Goal: Transaction & Acquisition: Purchase product/service

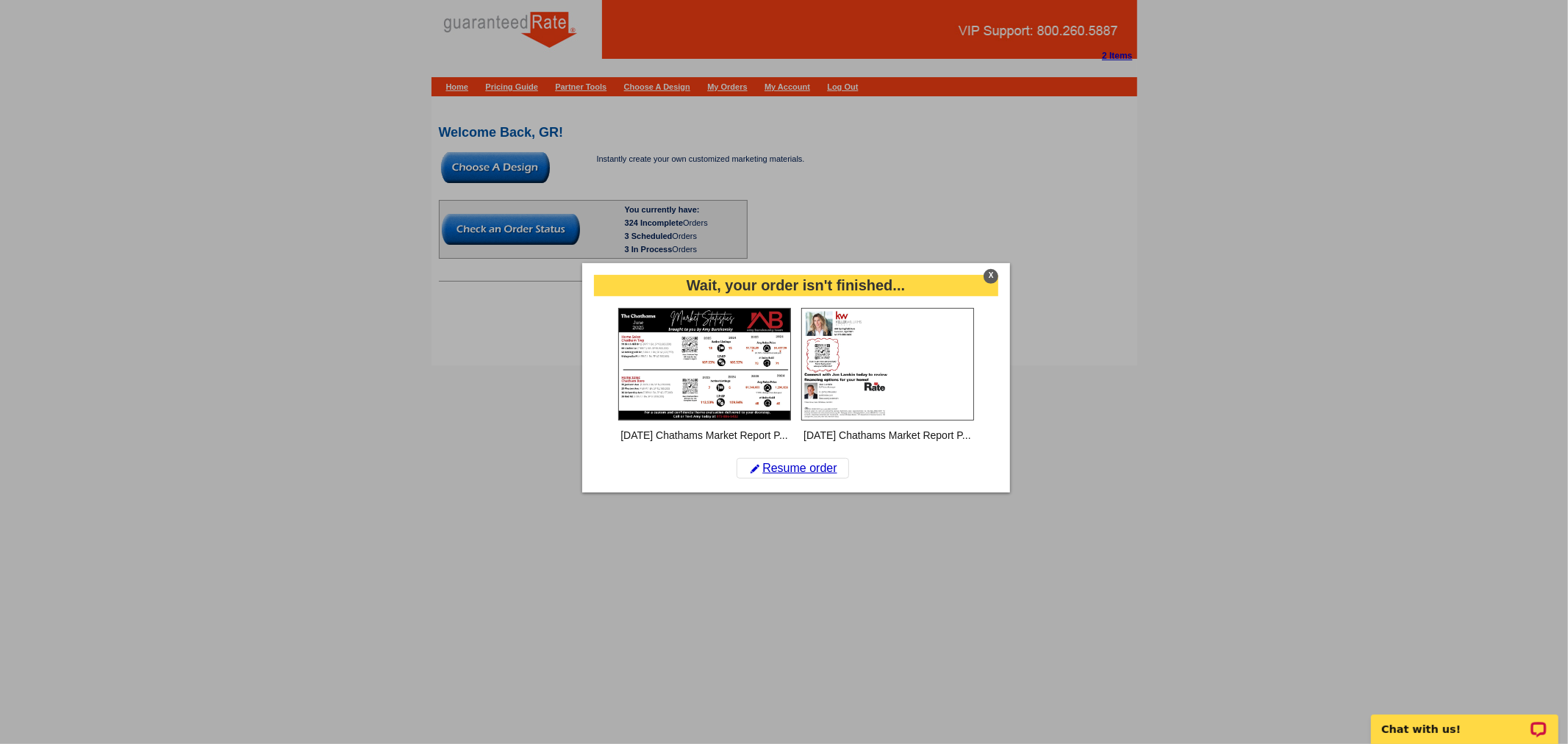
drag, startPoint x: 987, startPoint y: 274, endPoint x: 889, endPoint y: 272, distance: 98.0
click at [987, 274] on div "X" at bounding box center [991, 276] width 15 height 15
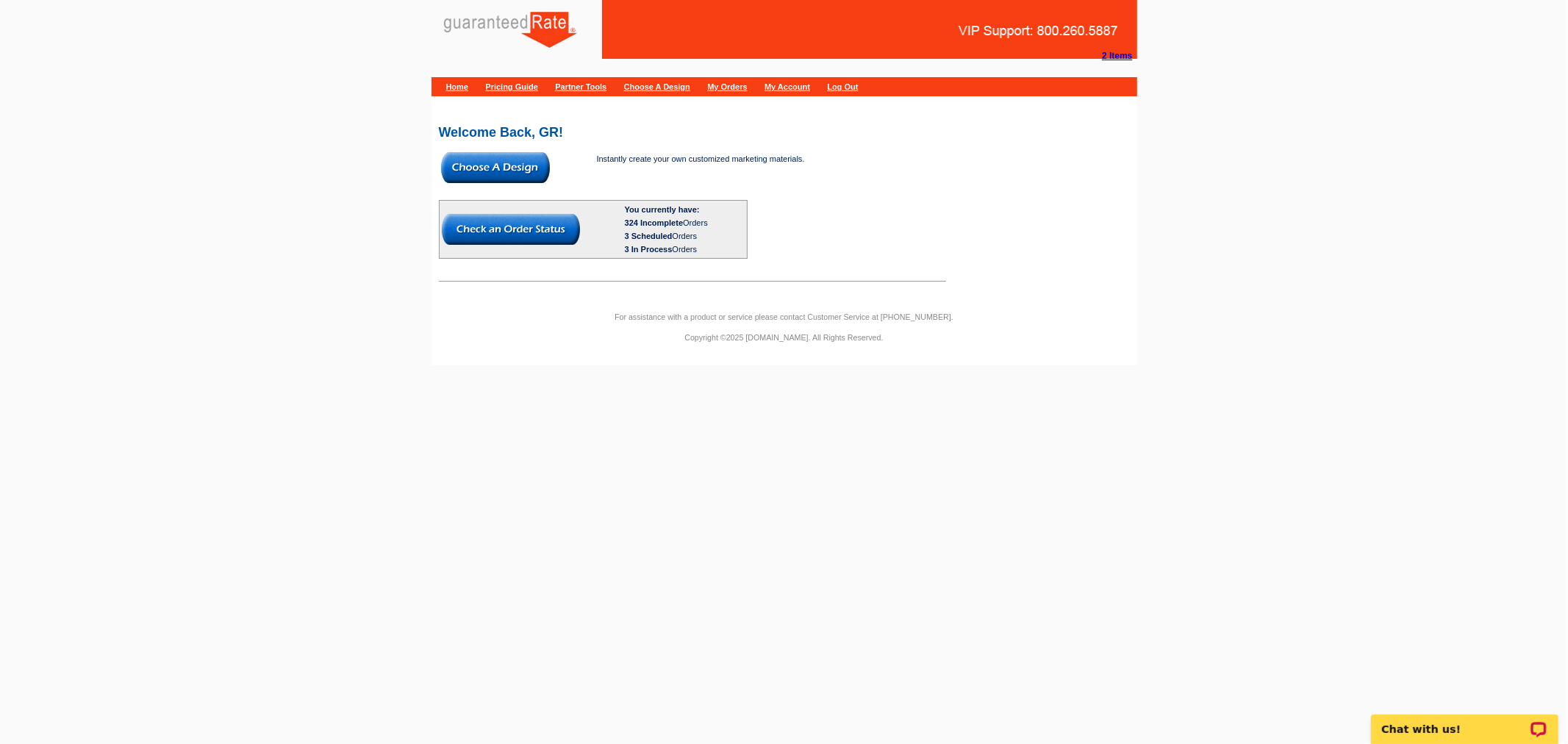
click at [501, 169] on img at bounding box center [496, 167] width 109 height 31
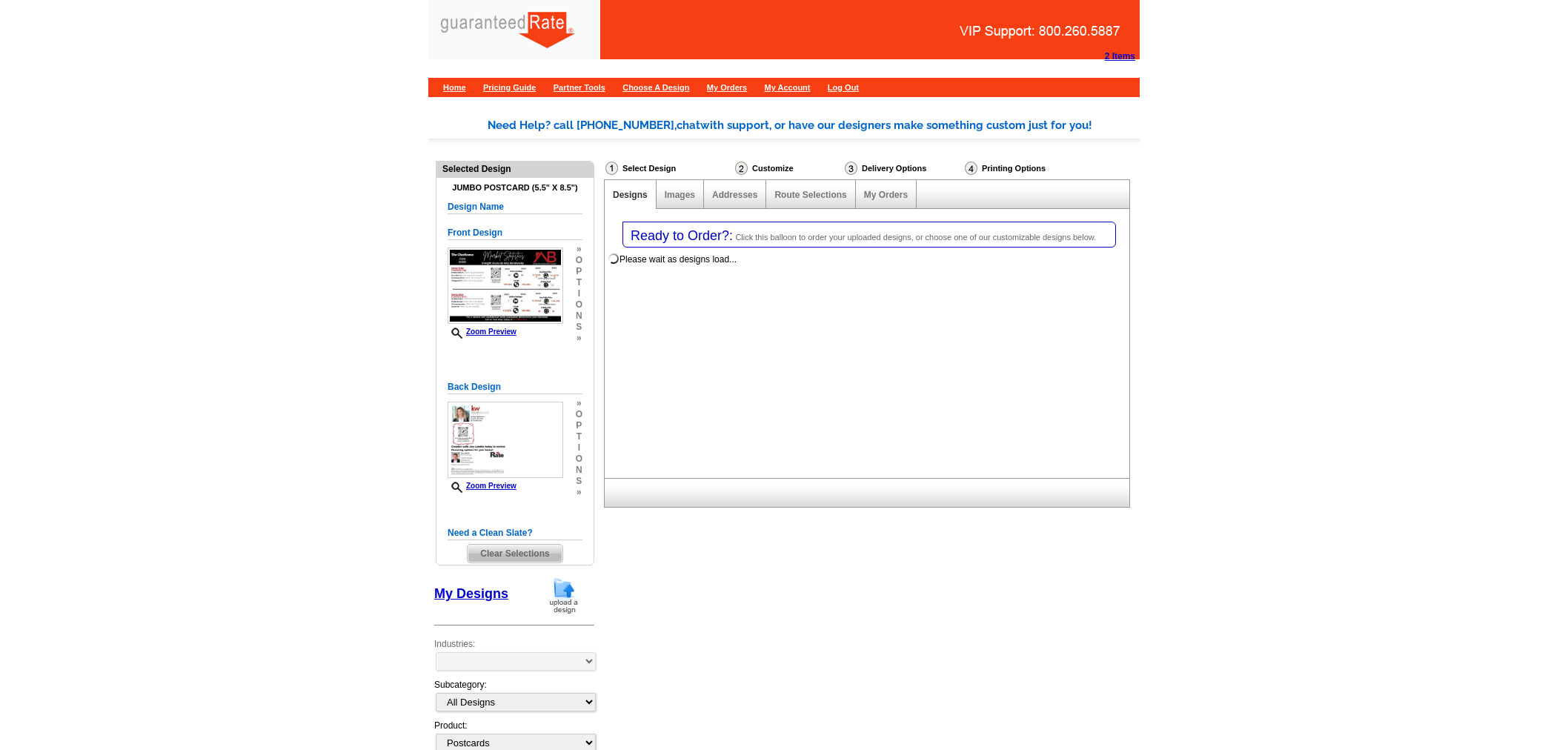
select select "1"
select select "2"
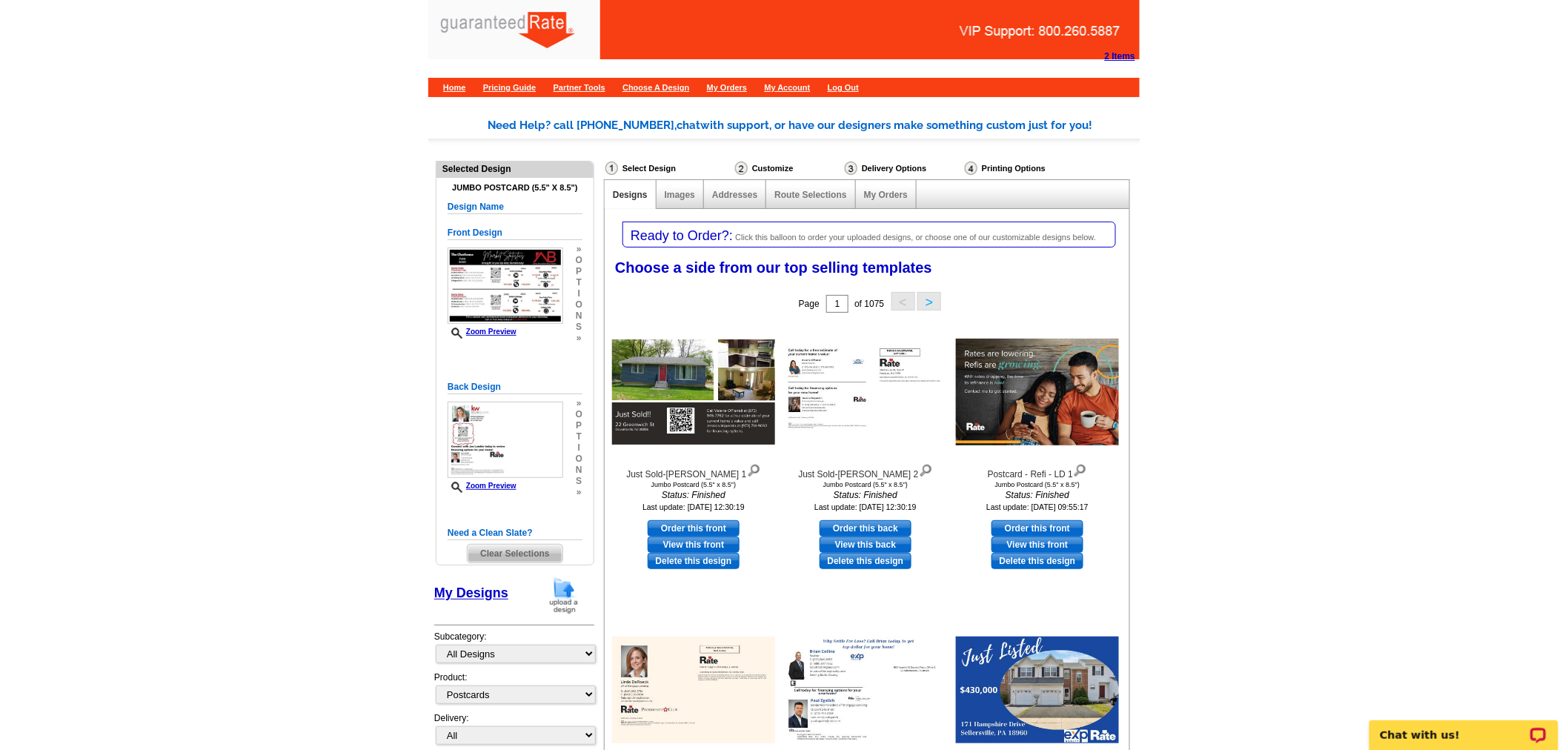
click at [498, 561] on span "Clear Selections" at bounding box center [514, 553] width 94 height 17
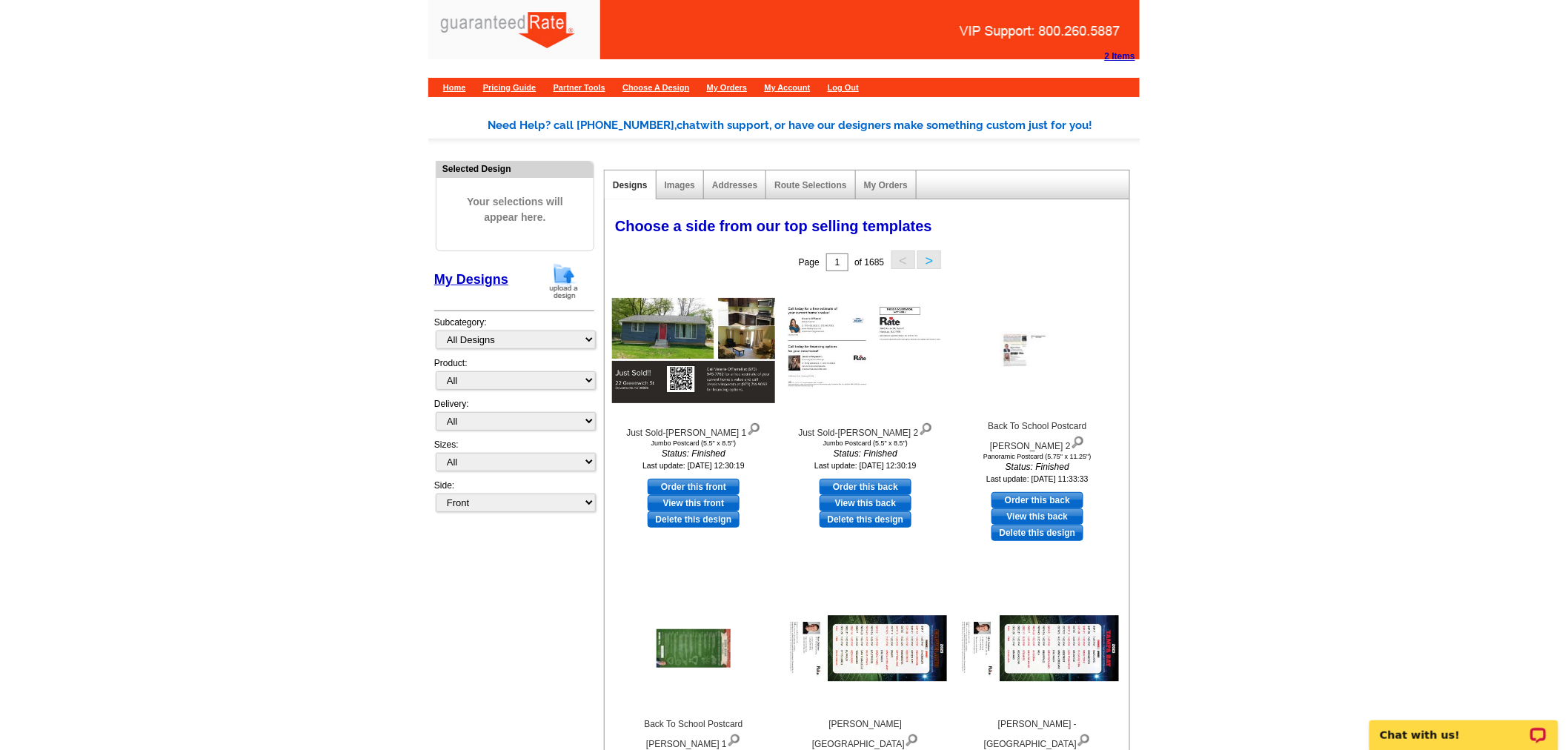
click at [562, 278] on img at bounding box center [563, 281] width 38 height 38
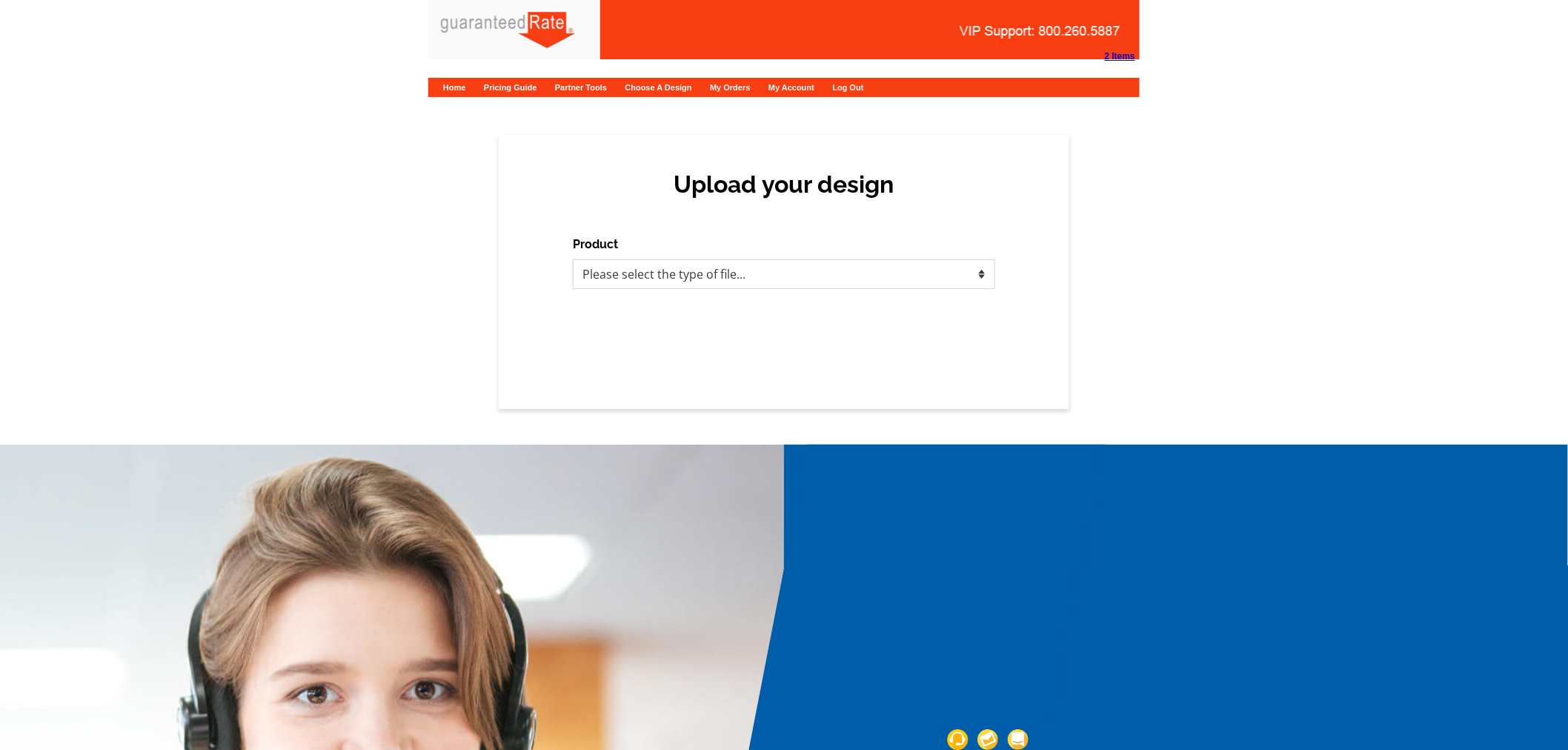
click at [908, 276] on select "Please select the type of file... Postcards Calendars Business Cards Letters an…" at bounding box center [784, 273] width 423 height 29
select select "1"
click at [573, 259] on select "Please select the type of file... Postcards Calendars Business Cards Letters an…" at bounding box center [784, 273] width 423 height 29
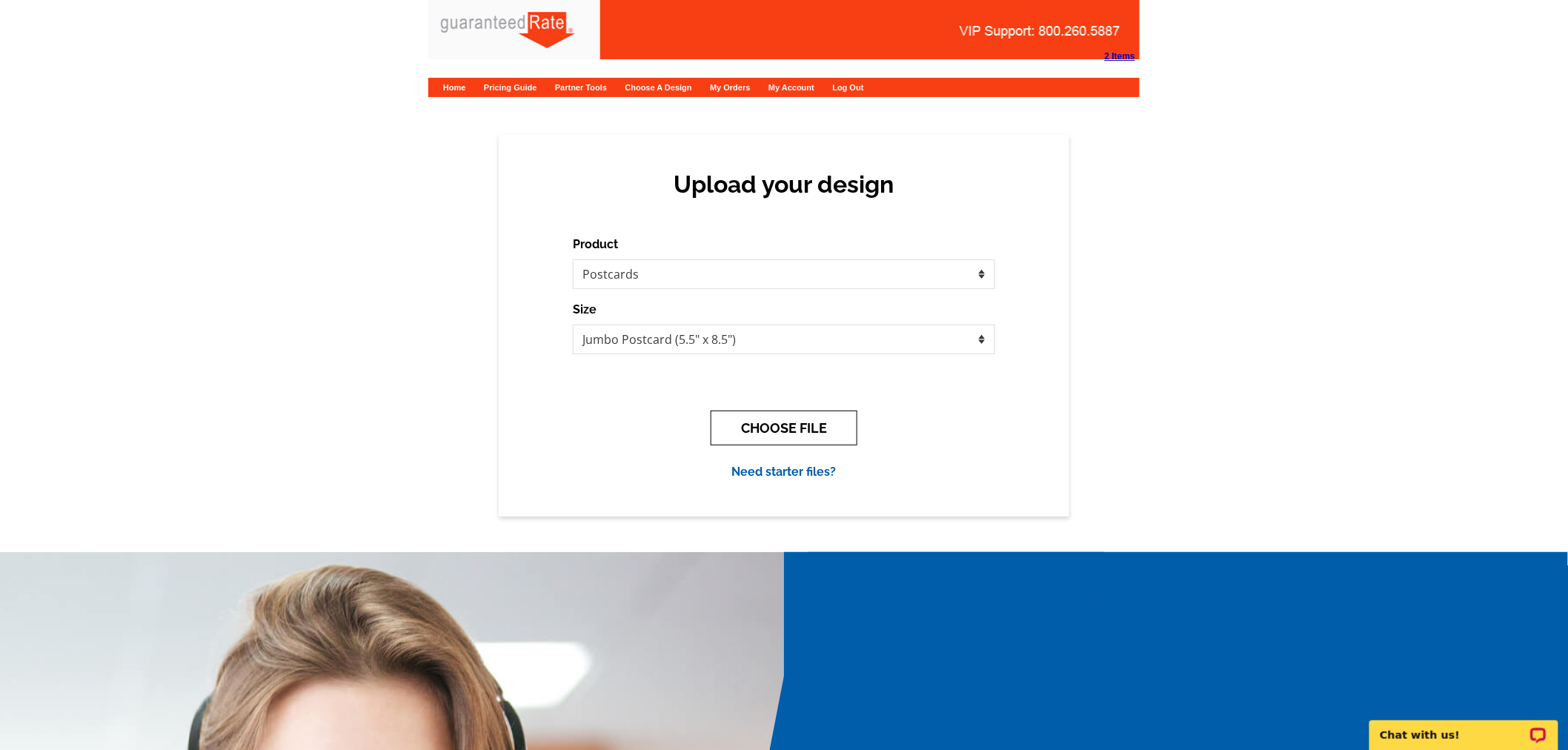
click at [775, 438] on button "CHOOSE FILE" at bounding box center [784, 428] width 147 height 35
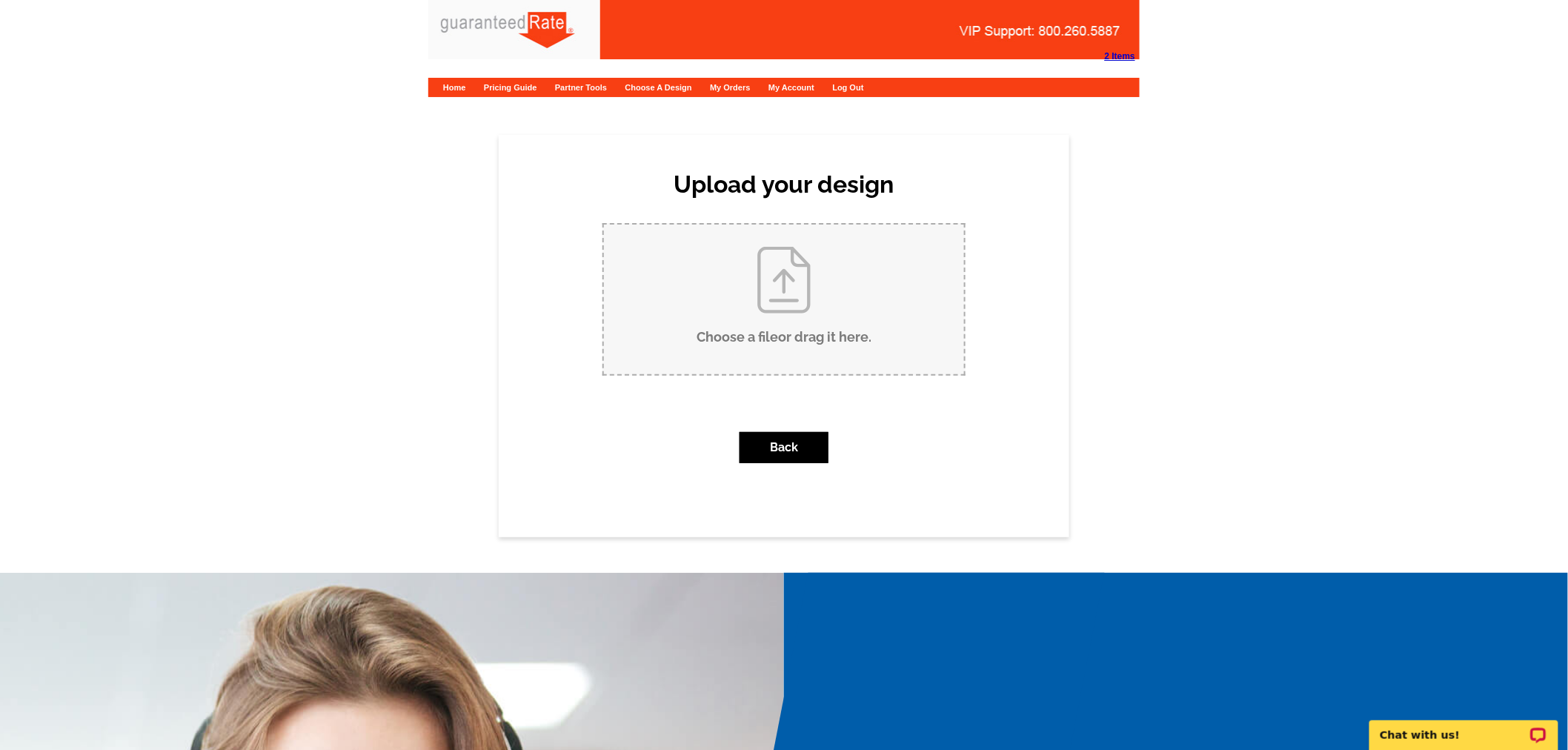
click at [781, 279] on input "Choose a file or drag it here ." at bounding box center [784, 300] width 360 height 149
click at [772, 300] on input "Choose a file or drag it here ." at bounding box center [784, 300] width 360 height 149
type input "C:\fakepath\July 2025 Chathams Market Report Postcard.pdf"
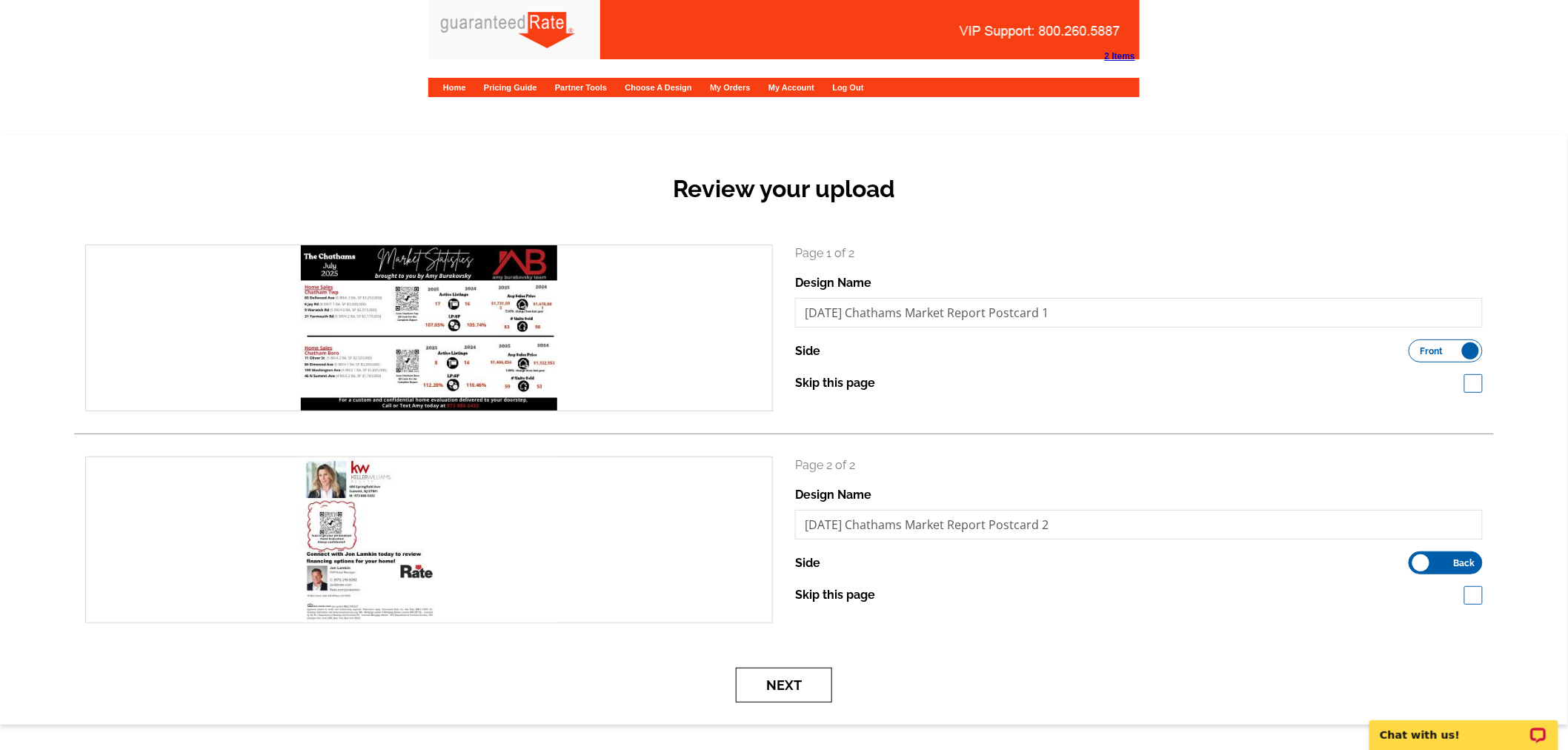
click at [782, 680] on button "Next" at bounding box center [784, 685] width 96 height 35
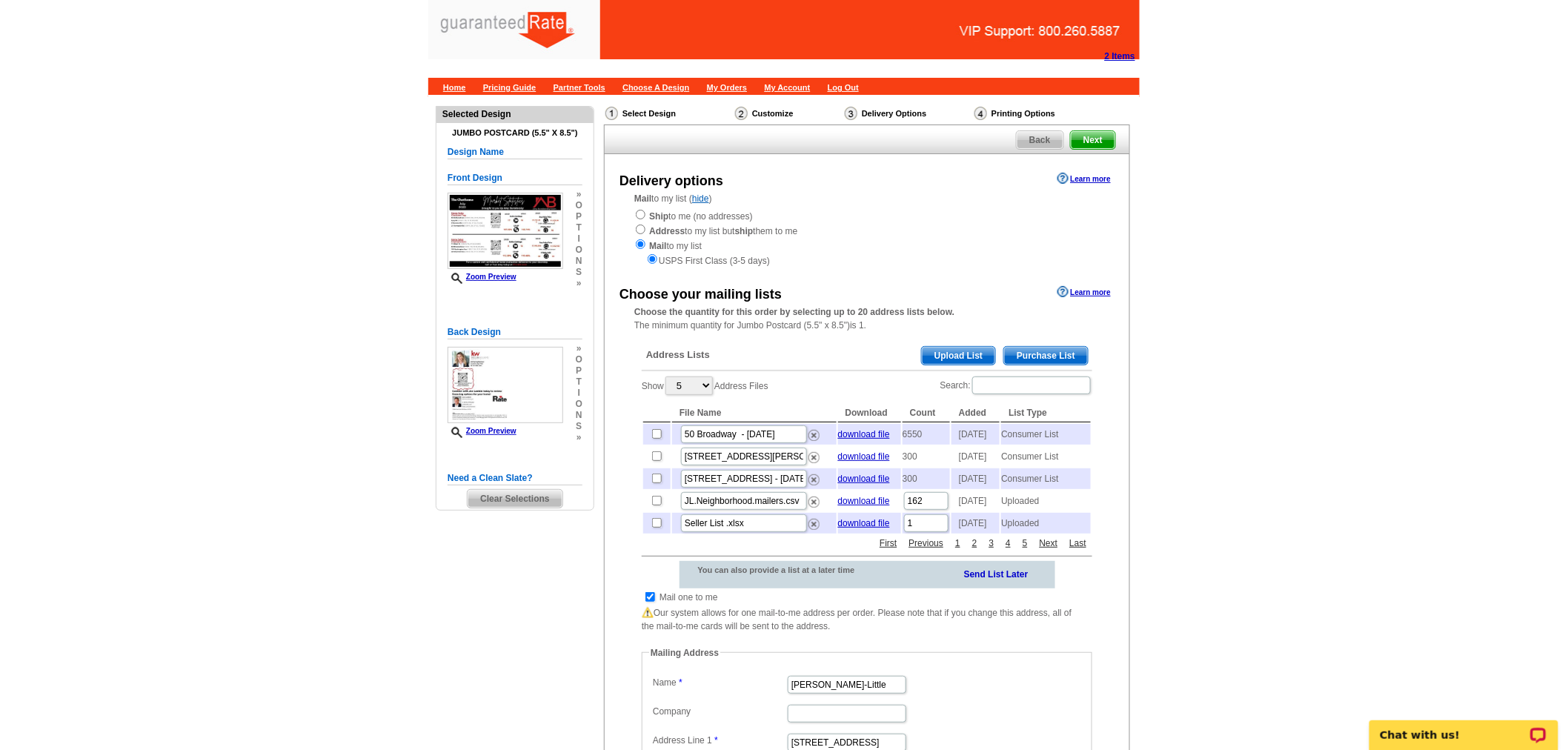
click at [979, 358] on span "Upload List" at bounding box center [958, 355] width 73 height 17
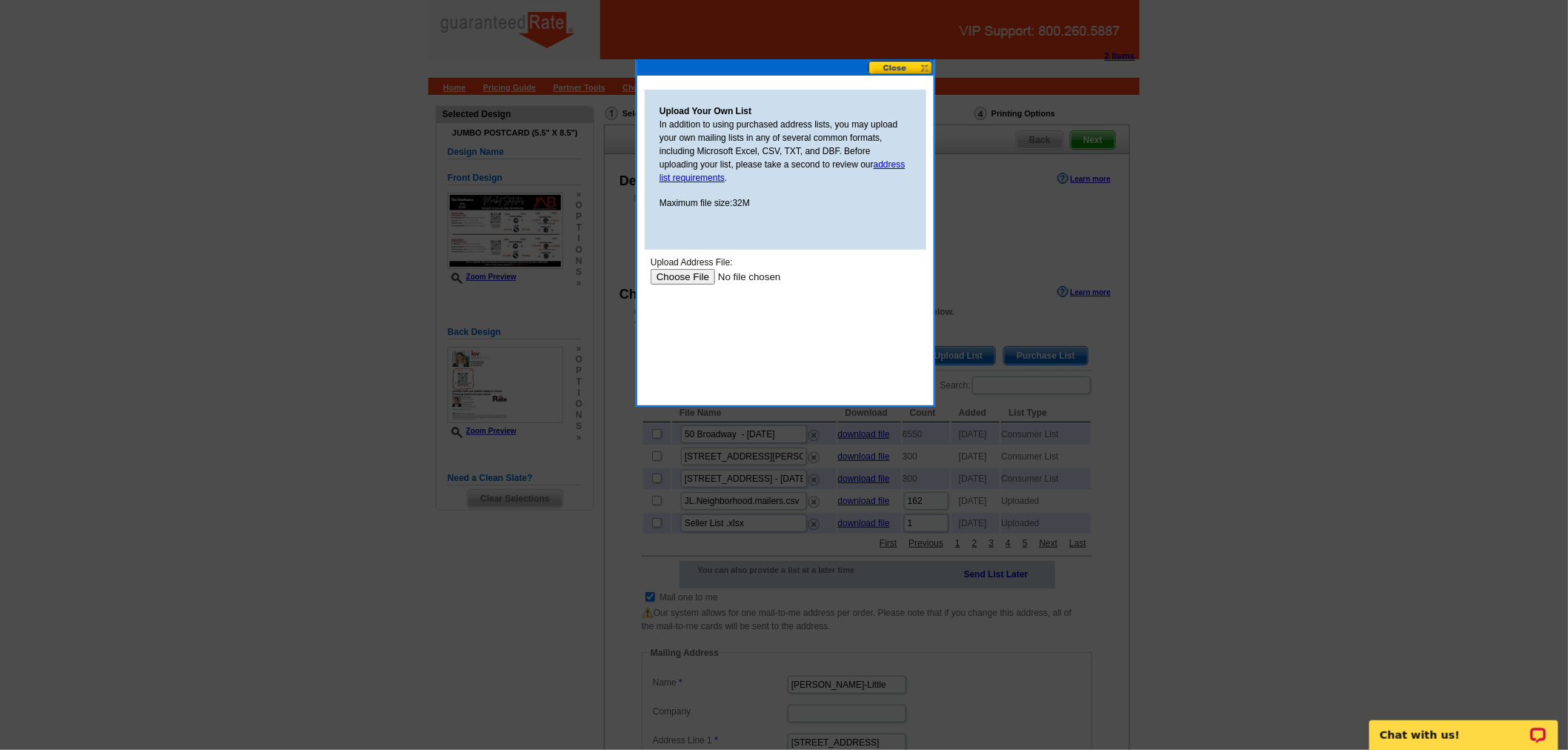
click at [698, 278] on input "file" at bounding box center [744, 276] width 188 height 16
type input "C:\fakepath\Chatham (3).xlsx"
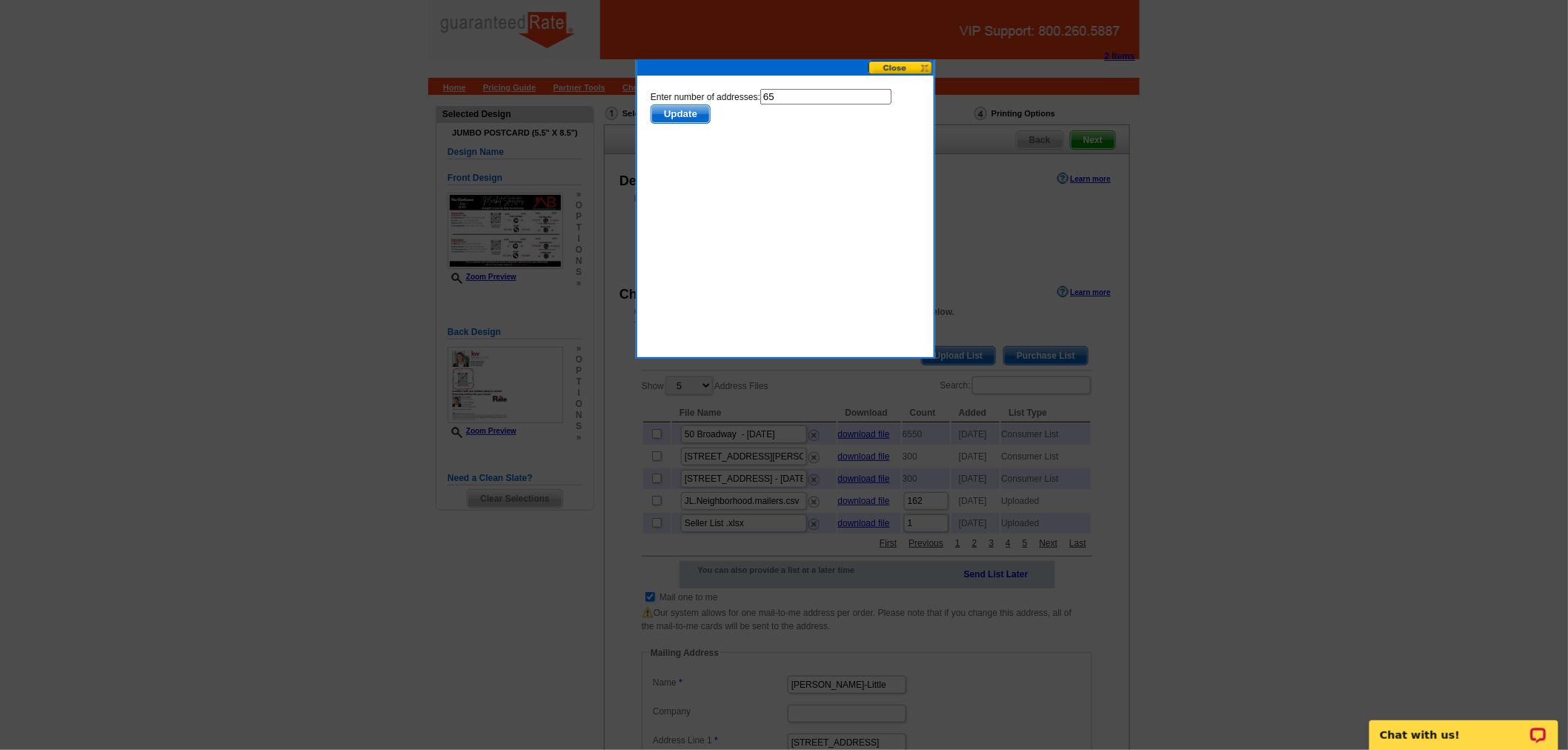
click at [687, 116] on span "Update" at bounding box center [680, 113] width 59 height 17
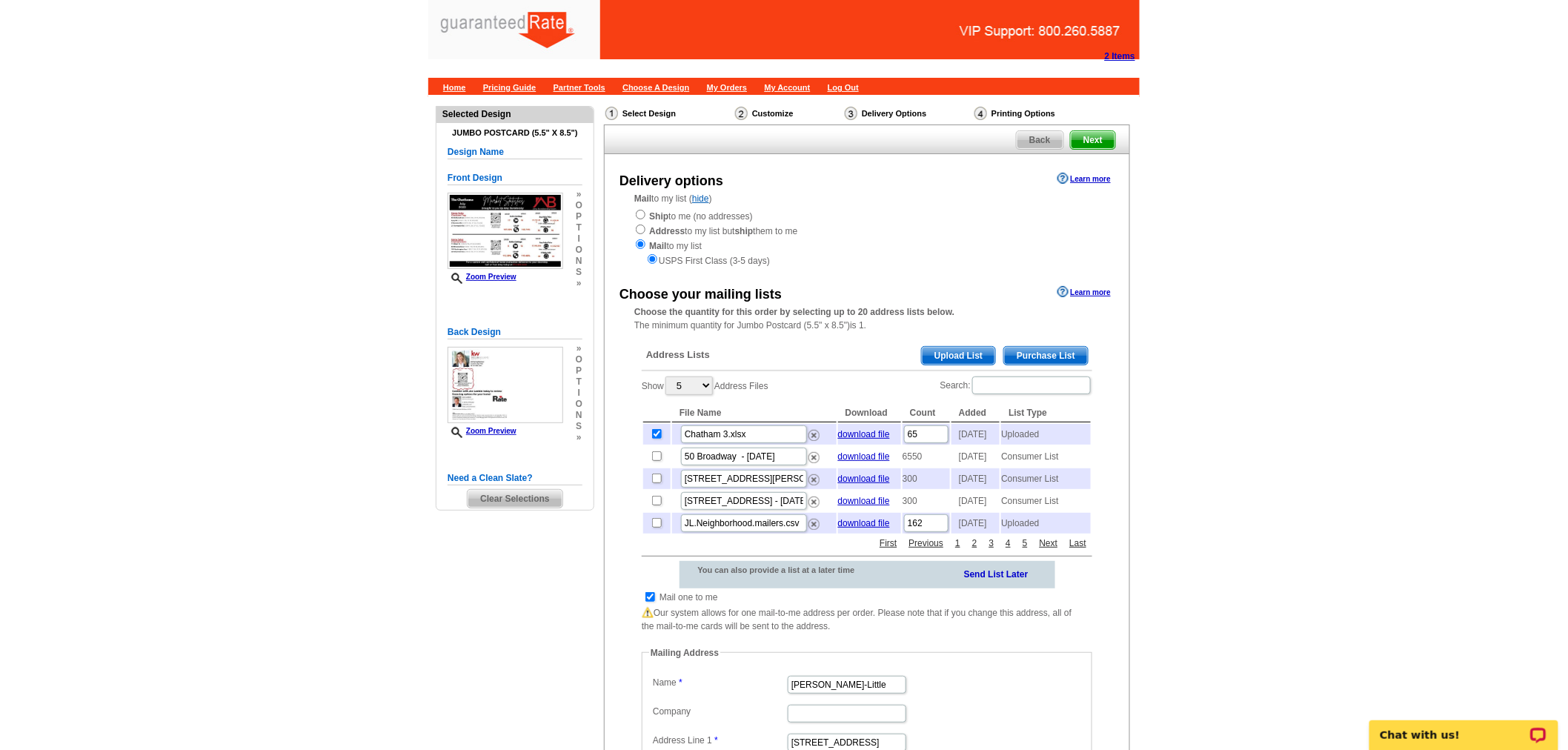
click at [643, 605] on td at bounding box center [650, 597] width 14 height 15
click at [653, 601] on input "checkbox" at bounding box center [650, 597] width 10 height 10
checkbox input "false"
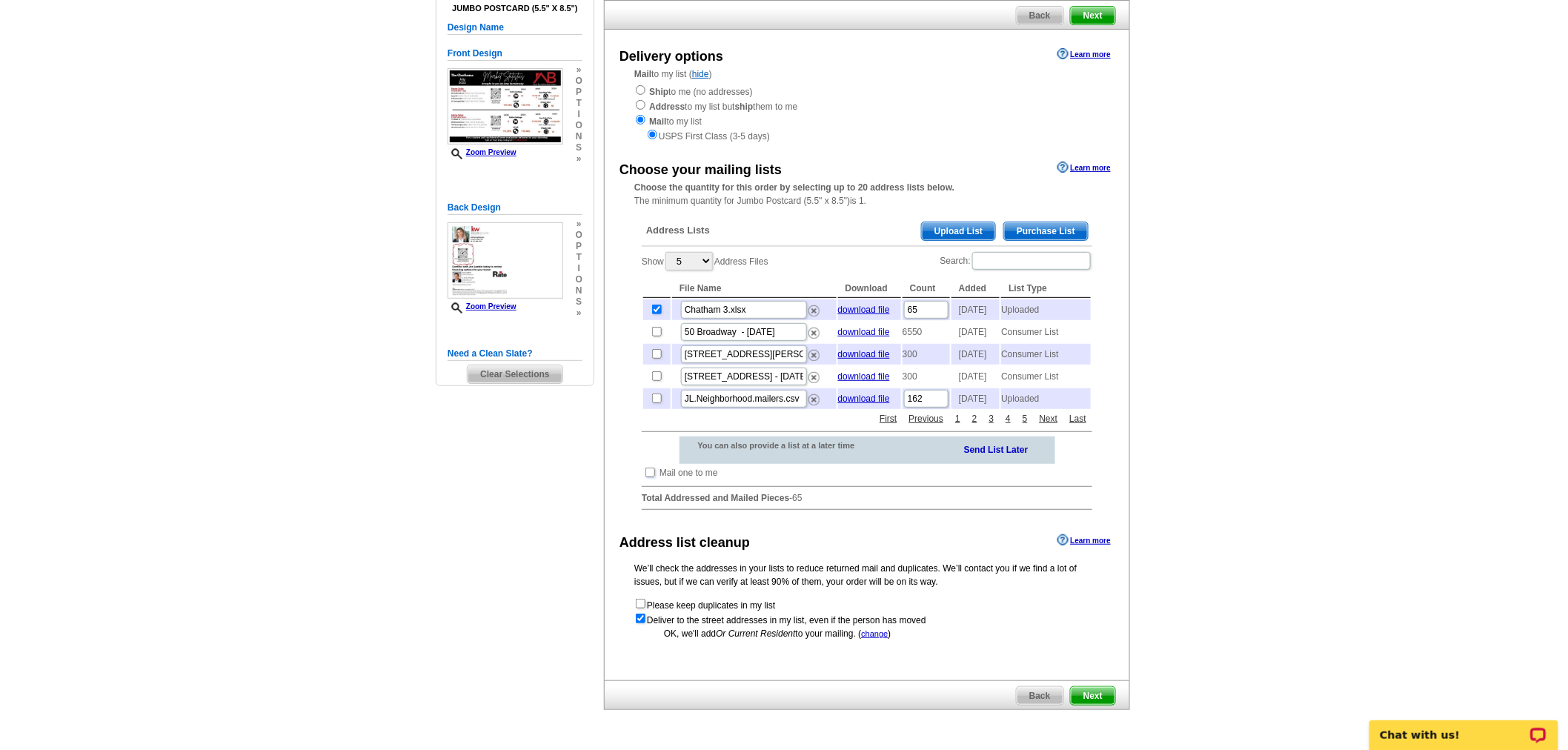
scroll to position [242, 0]
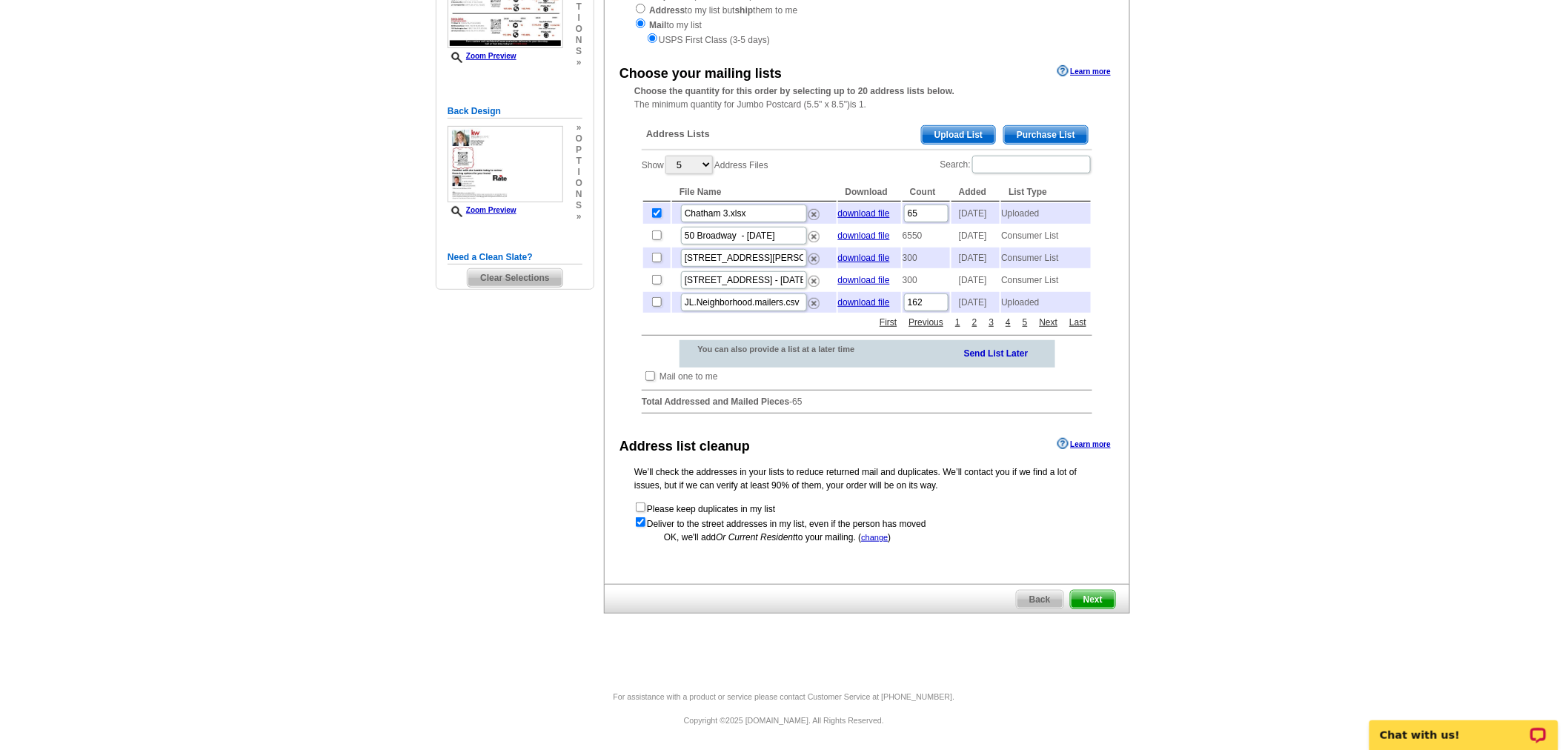
click at [1100, 596] on span "Next" at bounding box center [1094, 599] width 45 height 17
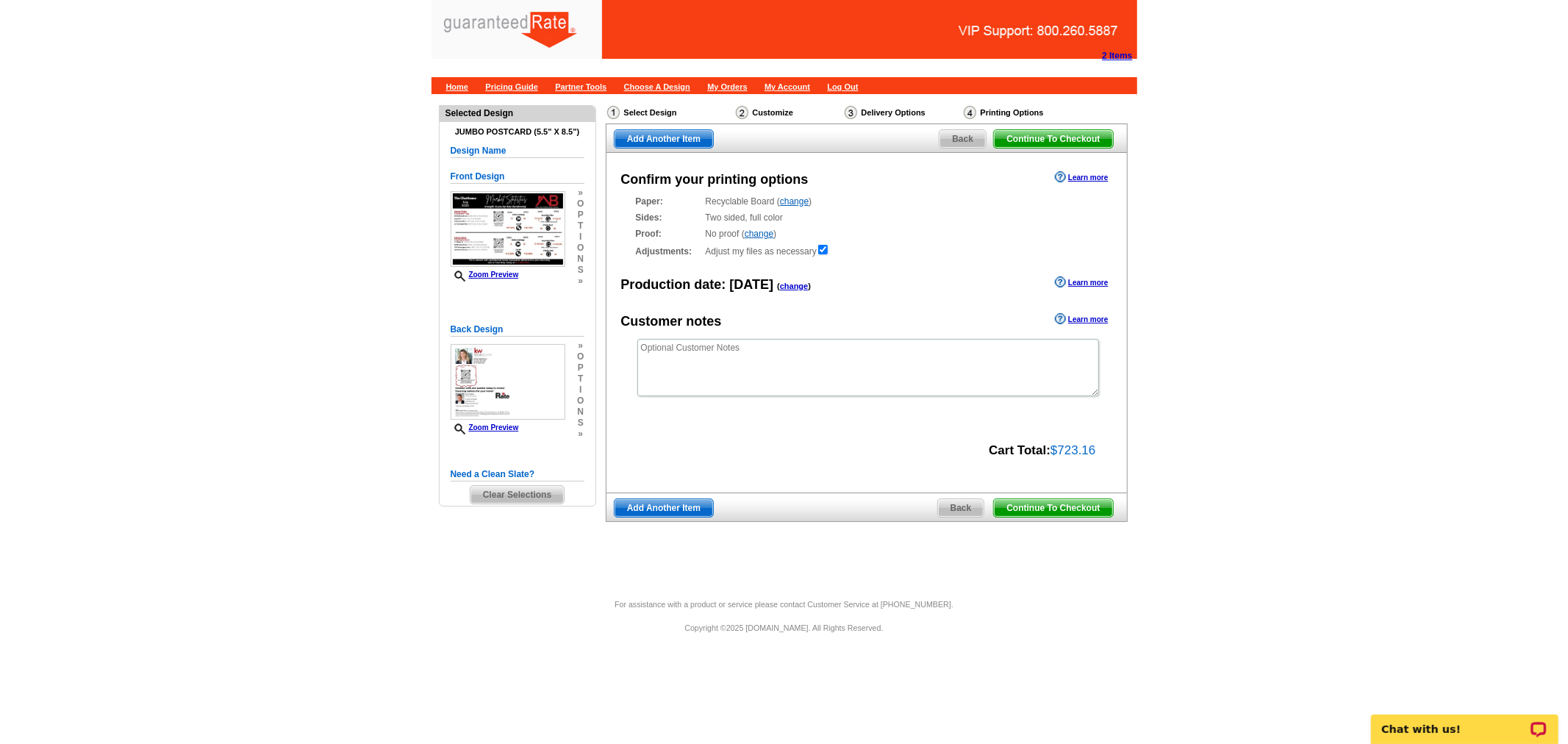
click at [1047, 511] on span "Continue To Checkout" at bounding box center [1053, 508] width 118 height 17
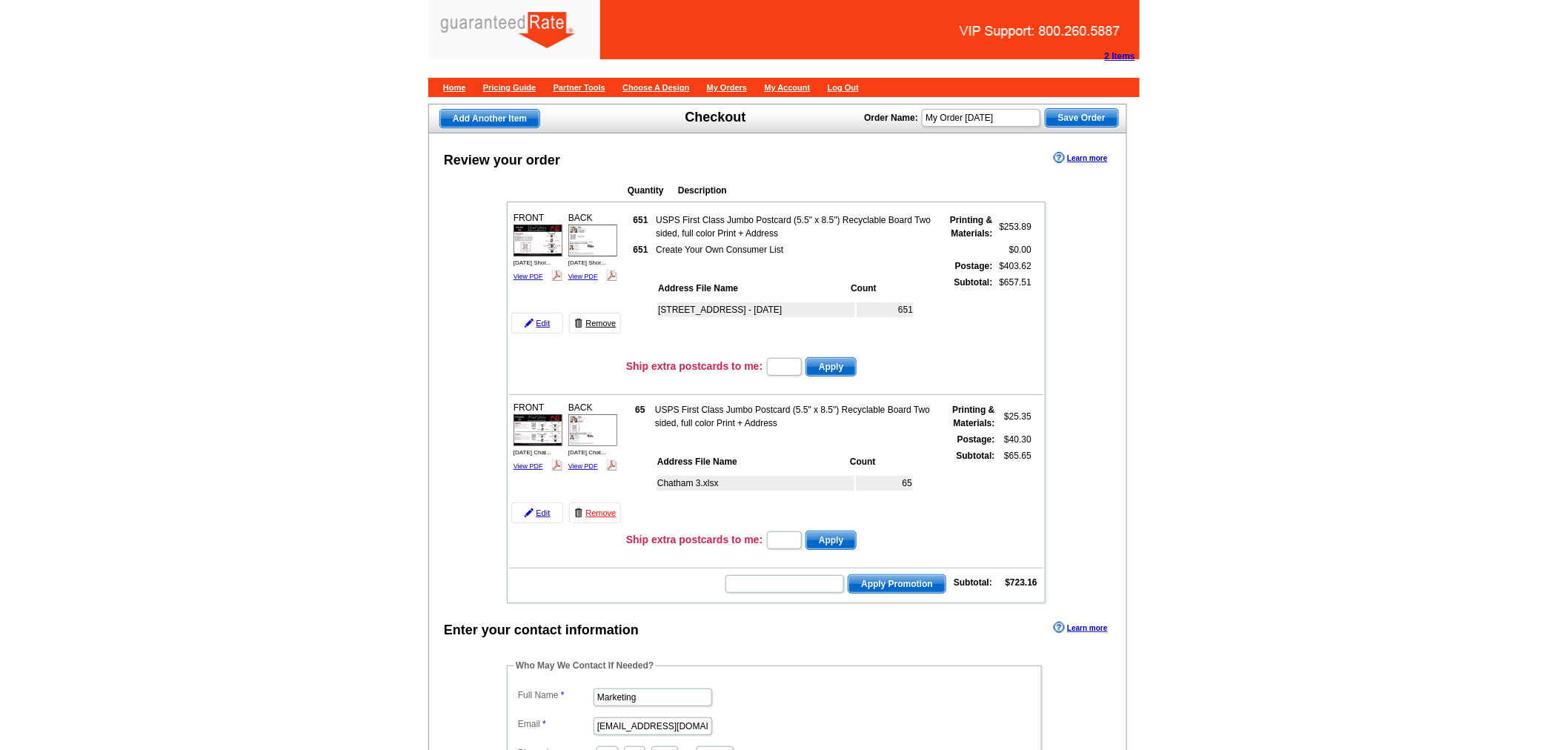
click at [600, 319] on link "Remove" at bounding box center [594, 323] width 52 height 21
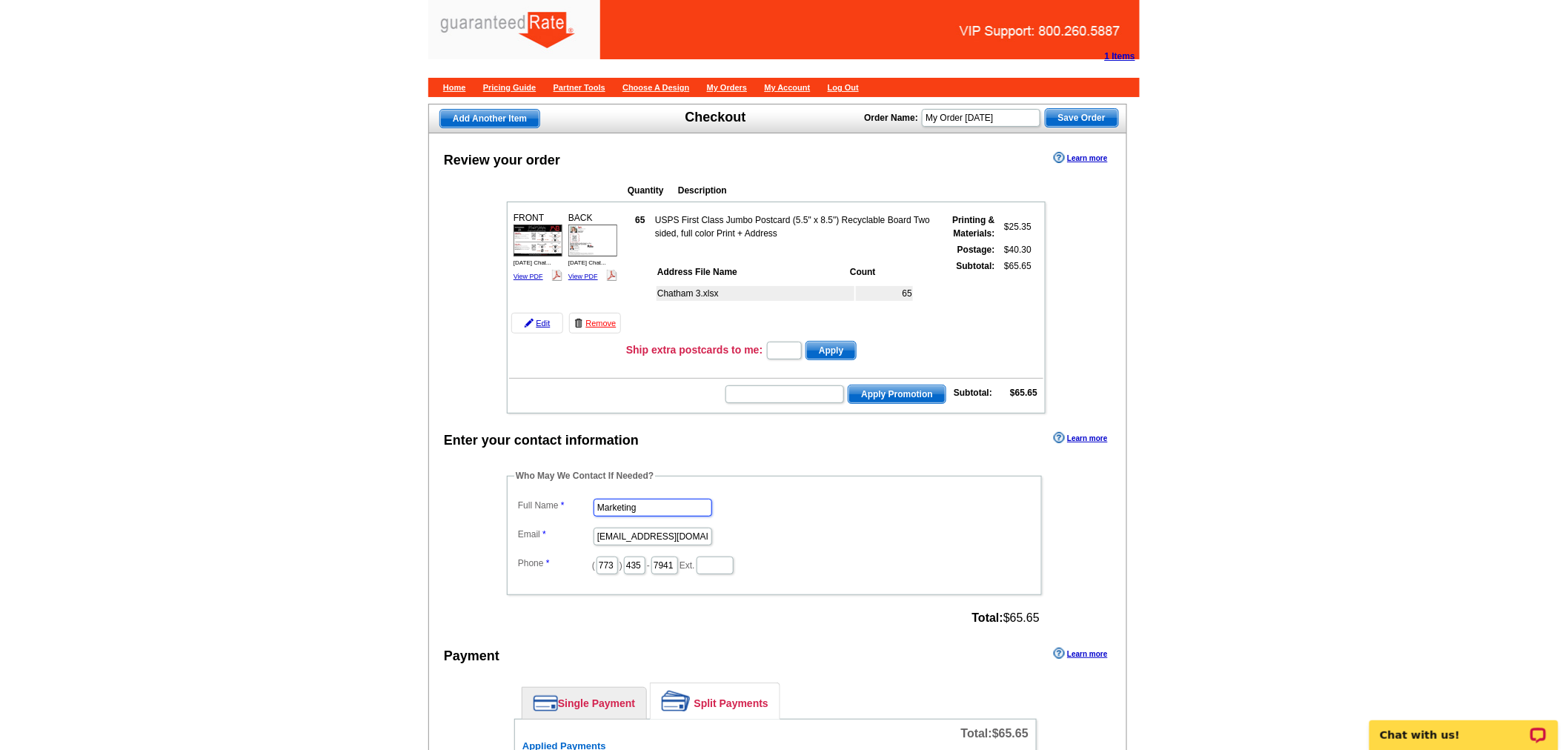
drag, startPoint x: 693, startPoint y: 500, endPoint x: 490, endPoint y: 488, distance: 203.4
click at [490, 488] on div "Who May We Contact If Needed? Full Name Marketing Email [EMAIL_ADDRESS][DOMAIN_…" at bounding box center [776, 548] width 597 height 160
type input "[PERSON_NAME]"
type input "[PERSON_NAME][EMAIL_ADDRESS][PERSON_NAME][DOMAIN_NAME]"
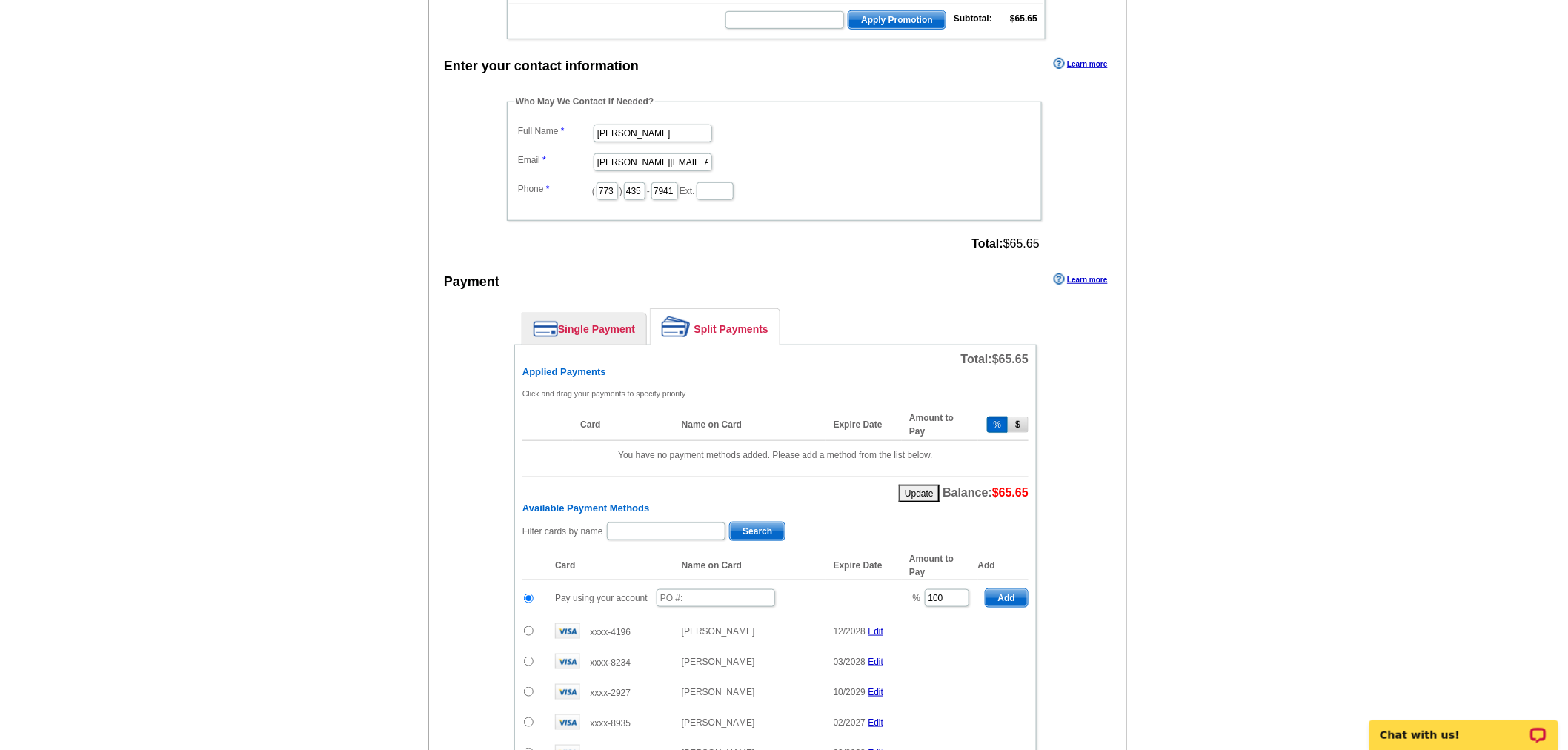
scroll to position [493, 0]
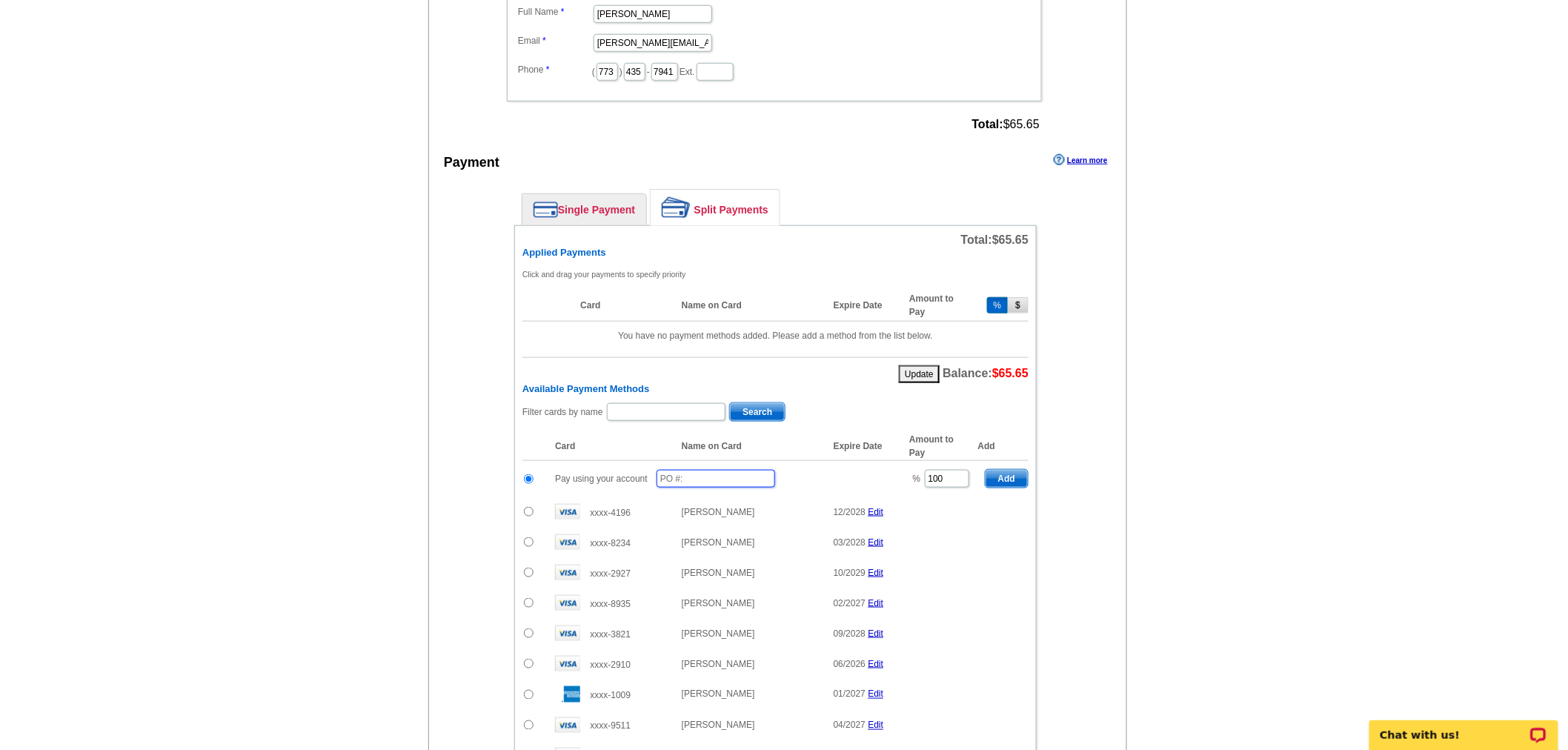
click at [706, 470] on input "text" at bounding box center [715, 478] width 118 height 17
click at [744, 470] on input "08112025_444_jmb" at bounding box center [715, 478] width 118 height 17
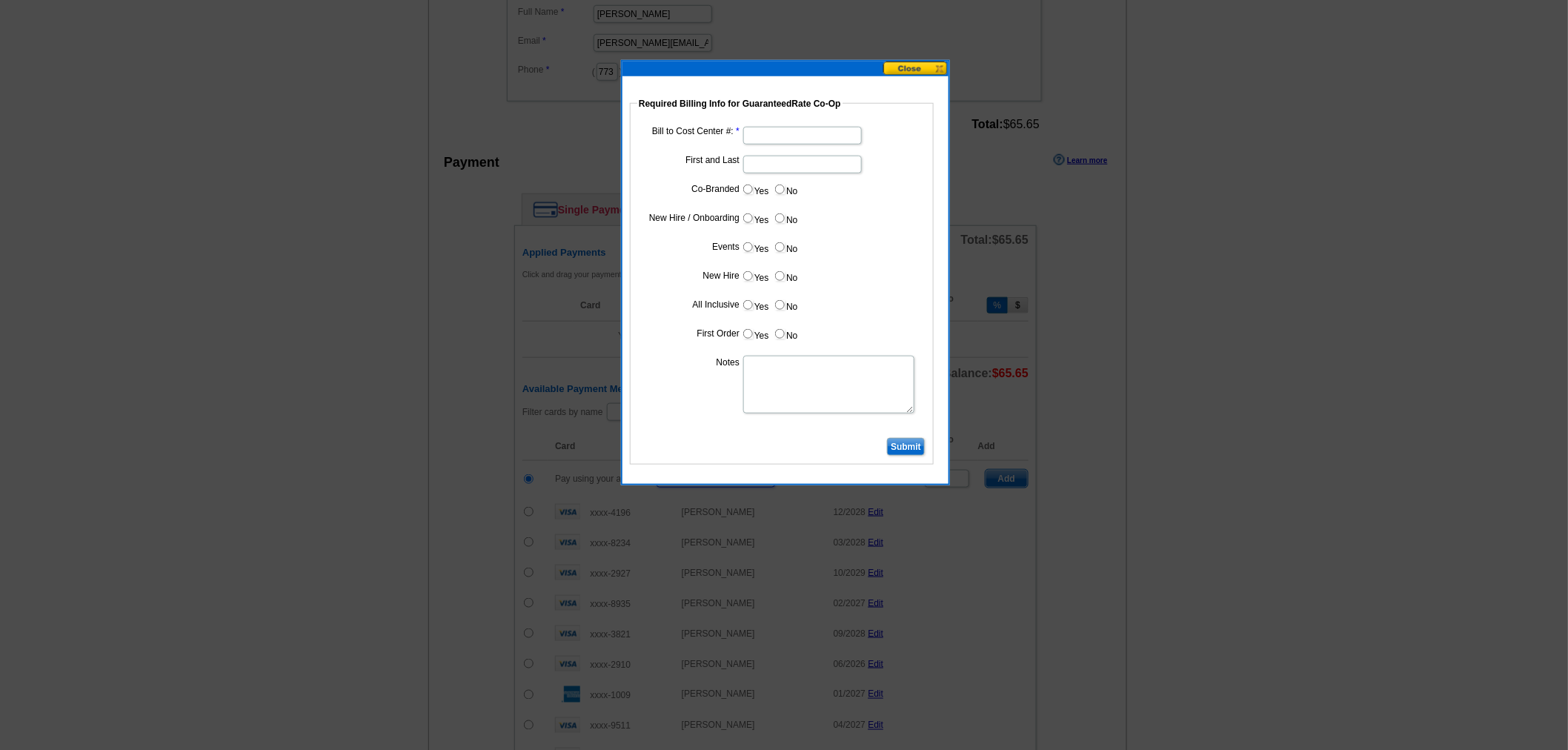
type input "08112025_444_jmb"
click at [775, 133] on input "Bill to Cost Center #:" at bounding box center [802, 135] width 118 height 17
type input "1857"
click at [796, 159] on input "First and Last" at bounding box center [802, 164] width 118 height 17
type input "Jon Lamkin"
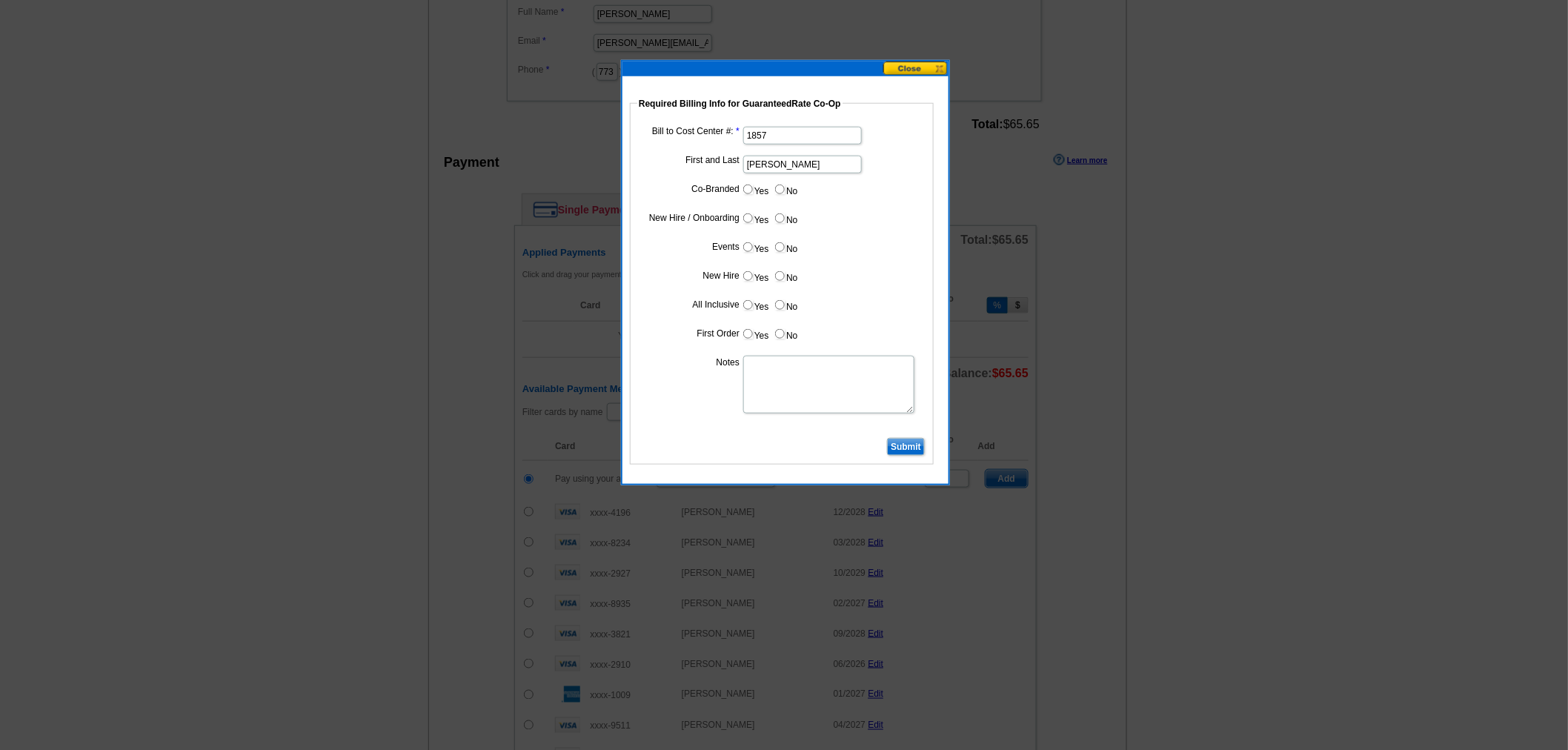
click at [749, 188] on input "Yes" at bounding box center [748, 189] width 10 height 10
radio input "true"
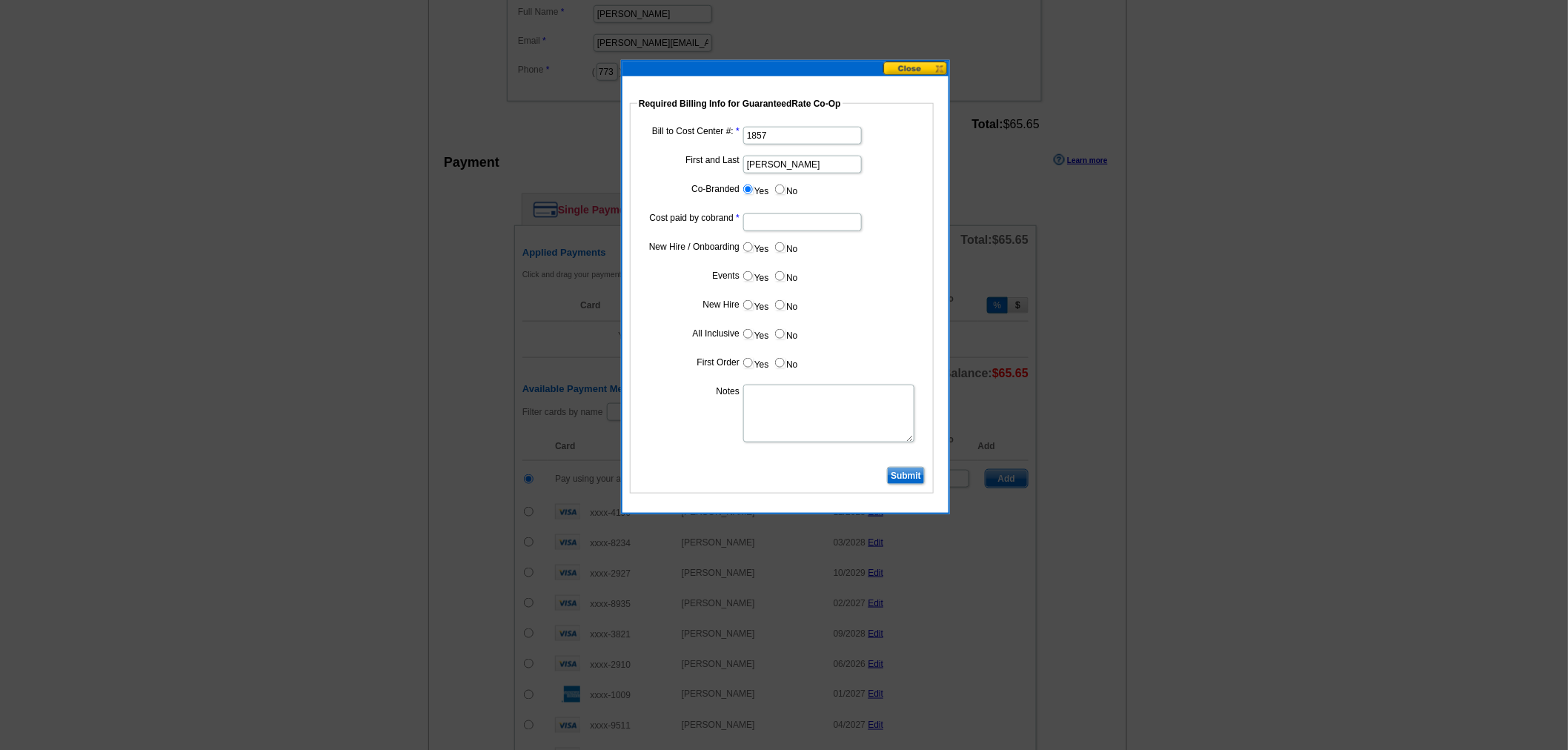
click at [774, 215] on input "Cost paid by cobrand" at bounding box center [802, 222] width 118 height 17
type input "50%"
click at [779, 247] on input "No" at bounding box center [780, 247] width 10 height 10
radio input "true"
click at [776, 268] on label "No" at bounding box center [786, 276] width 24 height 17
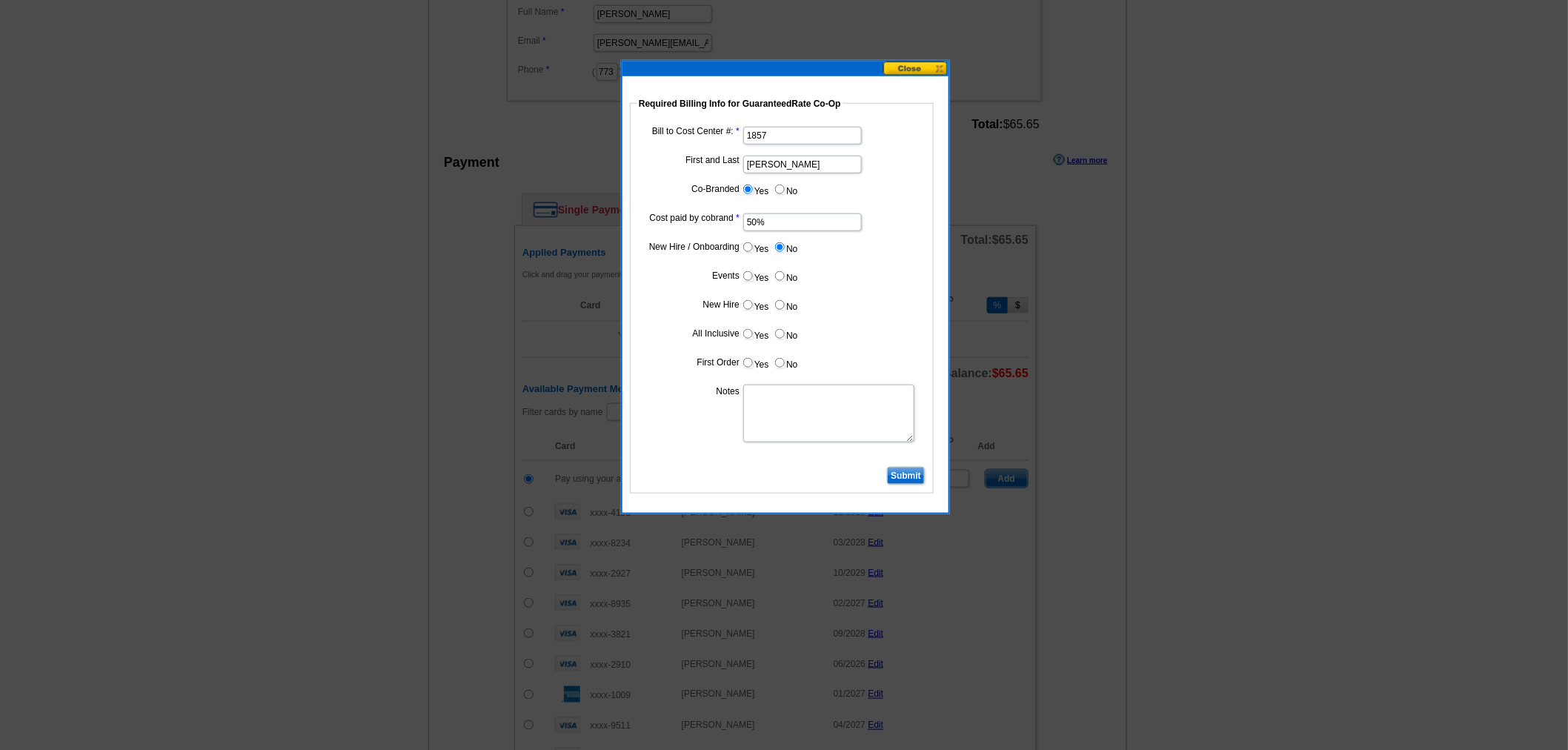
click at [776, 271] on input "No" at bounding box center [780, 276] width 10 height 10
radio input "true"
click at [775, 300] on input "No" at bounding box center [780, 305] width 10 height 10
radio input "true"
click at [786, 330] on label "No" at bounding box center [786, 333] width 24 height 17
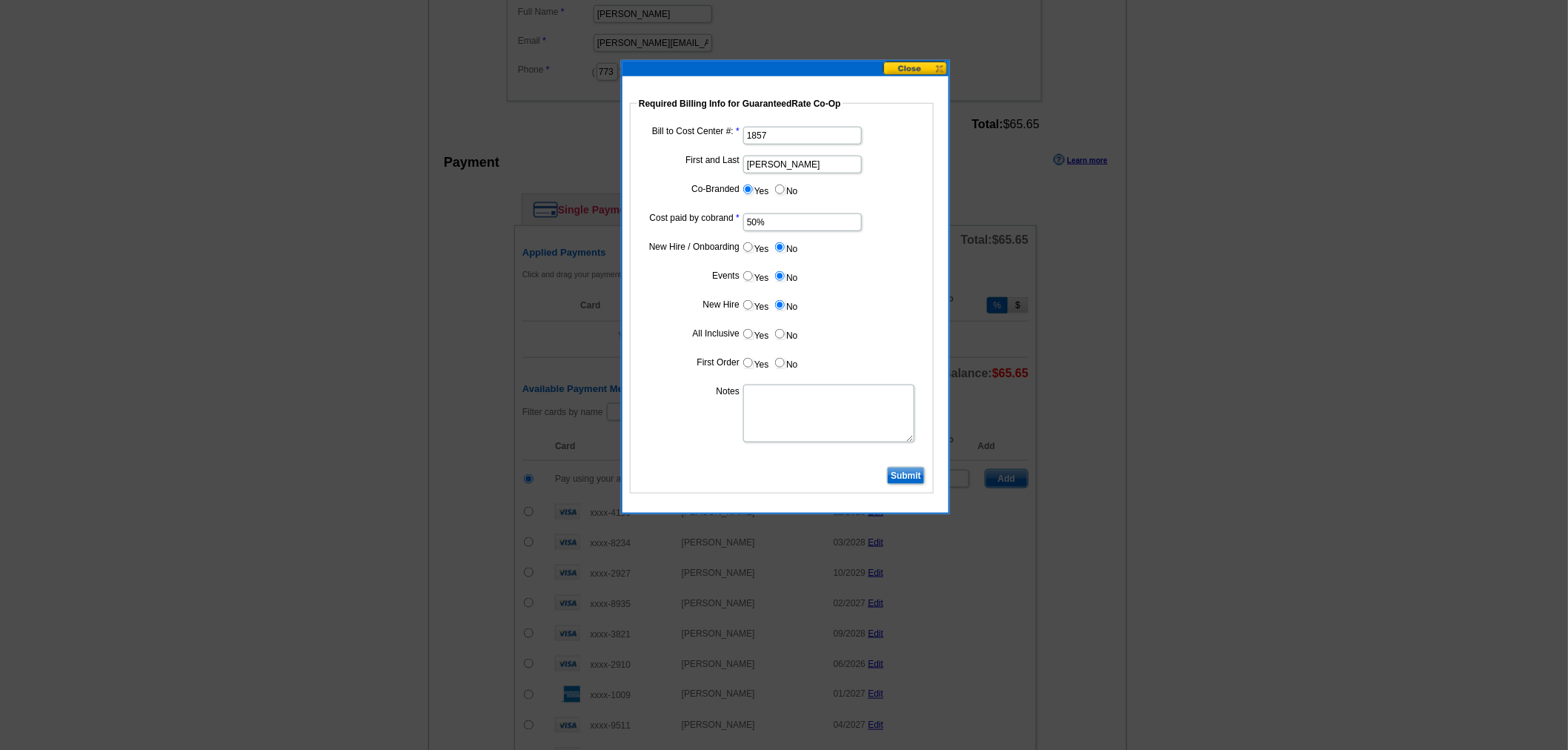
click at [785, 330] on input "No" at bounding box center [780, 334] width 10 height 10
radio input "true"
click at [780, 361] on input "No" at bounding box center [780, 362] width 10 height 10
radio input "true"
click at [910, 477] on input "Submit" at bounding box center [906, 476] width 38 height 17
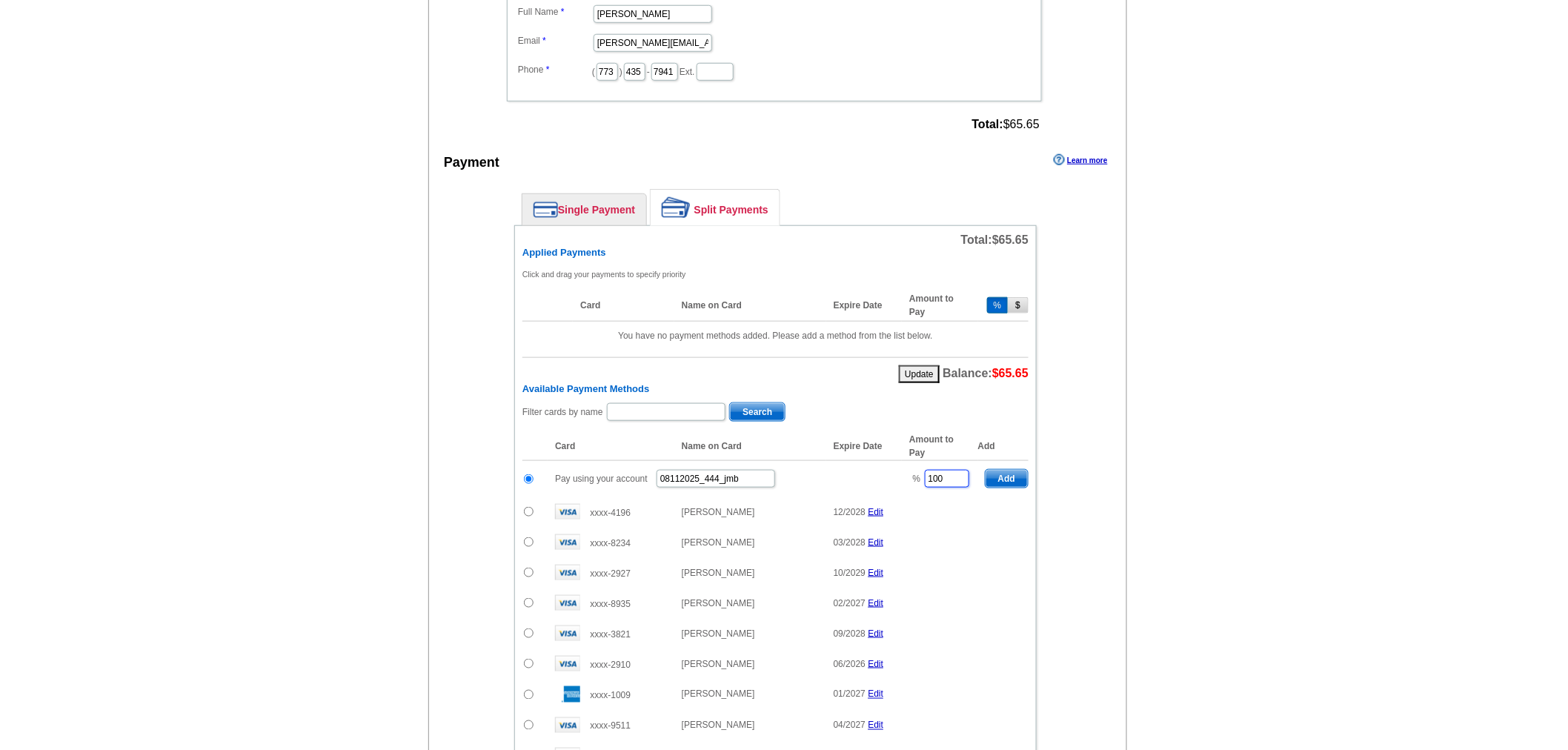
drag, startPoint x: 953, startPoint y: 465, endPoint x: 898, endPoint y: 475, distance: 55.9
click at [898, 475] on tr "Pay using your account 08112025_444_jmb % 100 Add" at bounding box center [775, 479] width 506 height 37
click at [997, 470] on span "Add" at bounding box center [1006, 478] width 42 height 17
type input "100"
radio input "false"
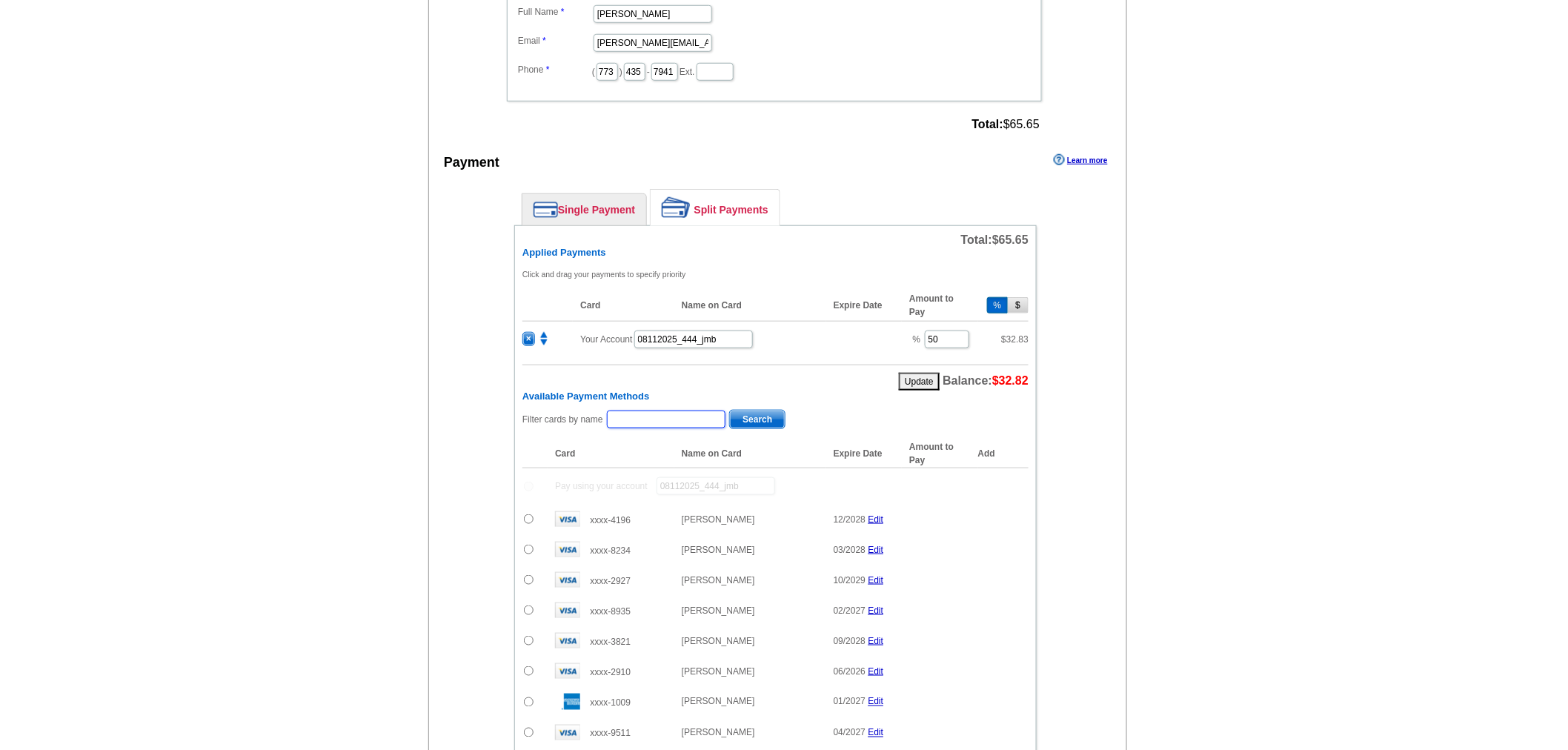
drag, startPoint x: 633, startPoint y: 412, endPoint x: 648, endPoint y: 359, distance: 55.1
click at [633, 412] on input "text" at bounding box center [666, 419] width 118 height 17
type input "Amy B"
click at [752, 412] on span "Search" at bounding box center [757, 419] width 55 height 17
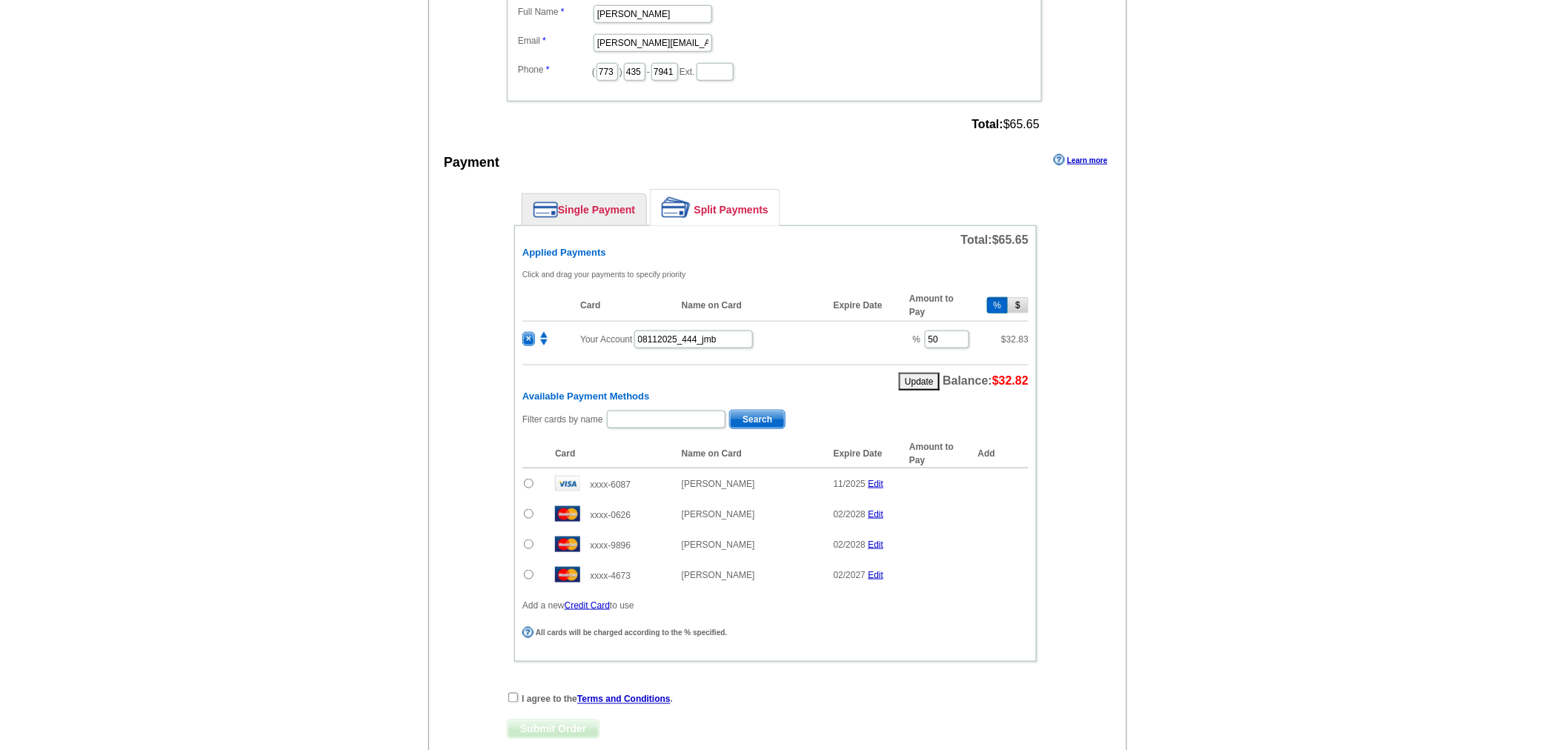
click at [528, 509] on input "radio" at bounding box center [528, 514] width 10 height 10
click at [1010, 508] on span "Add" at bounding box center [1006, 516] width 42 height 17
radio input "false"
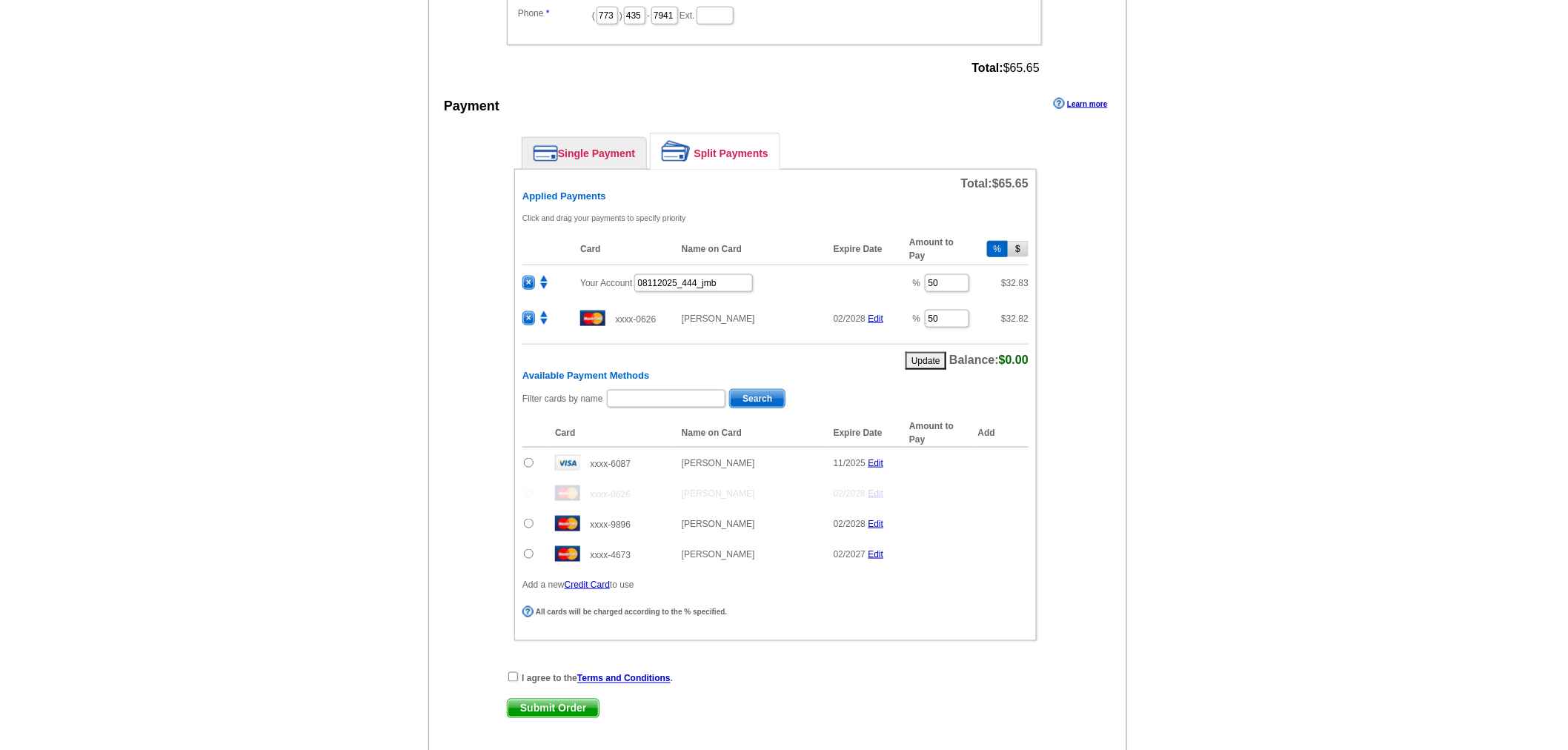
scroll to position [667, 0]
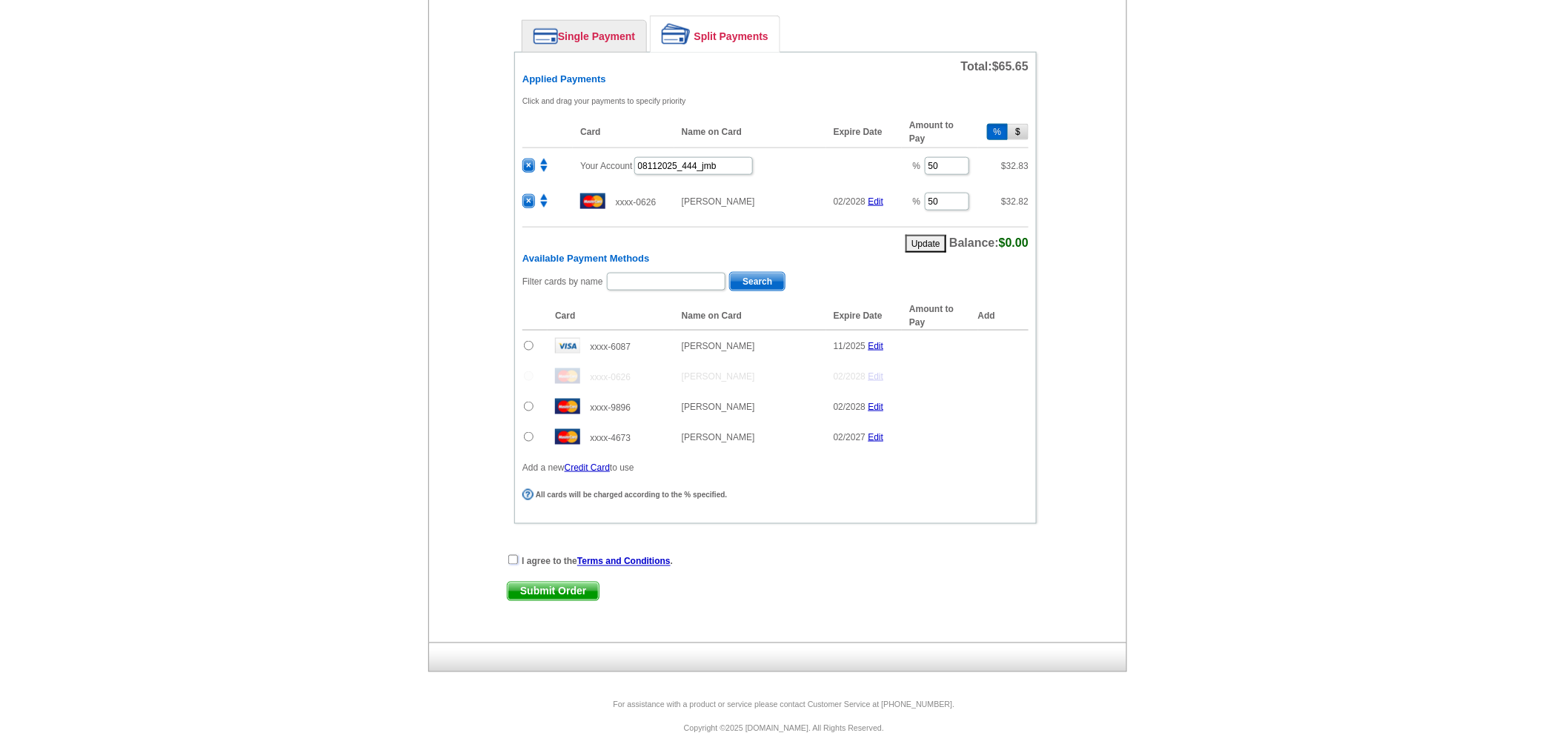
click at [514, 555] on input "checkbox" at bounding box center [513, 559] width 10 height 10
checkbox input "true"
click at [581, 583] on span "Submit Order" at bounding box center [553, 591] width 91 height 17
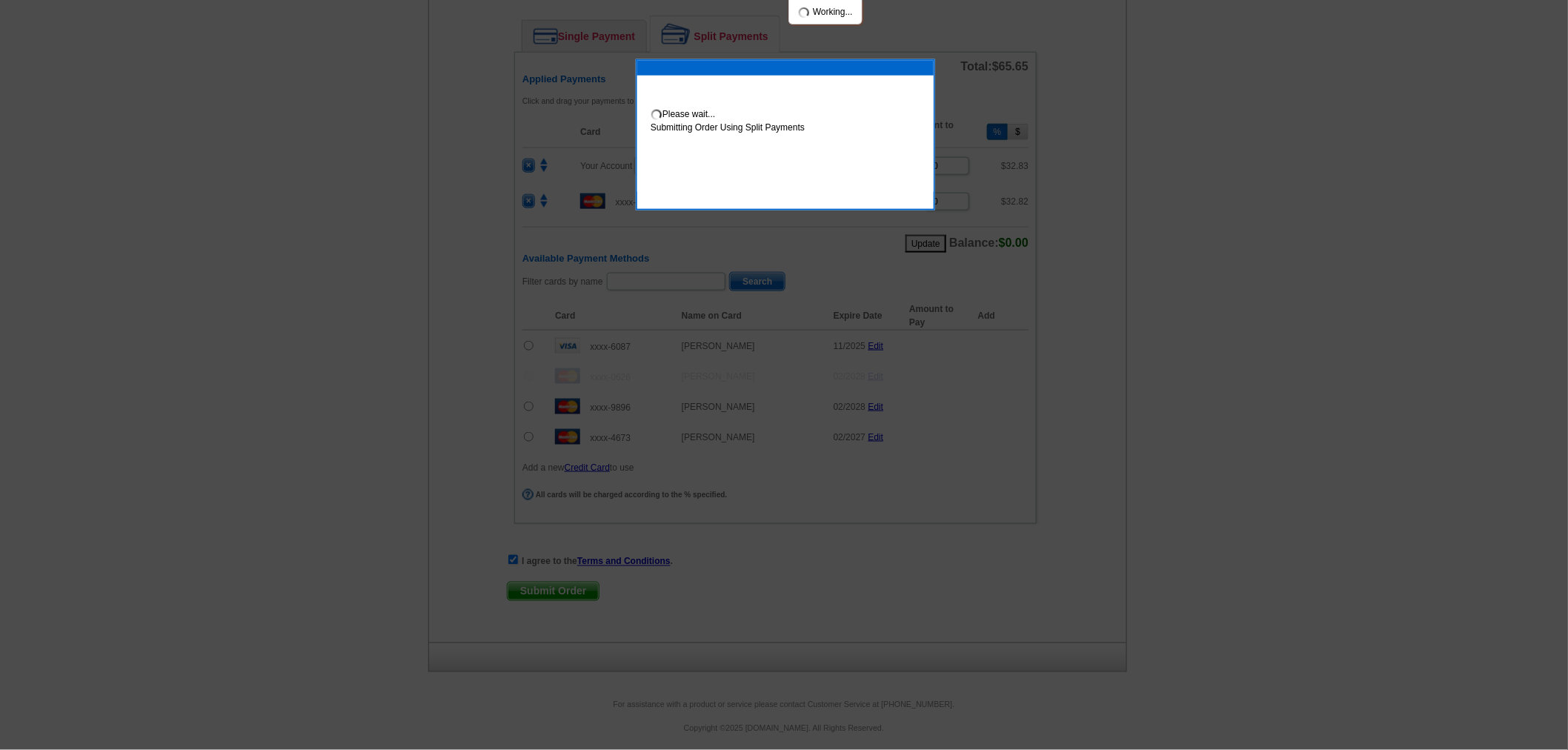
scroll to position [741, 0]
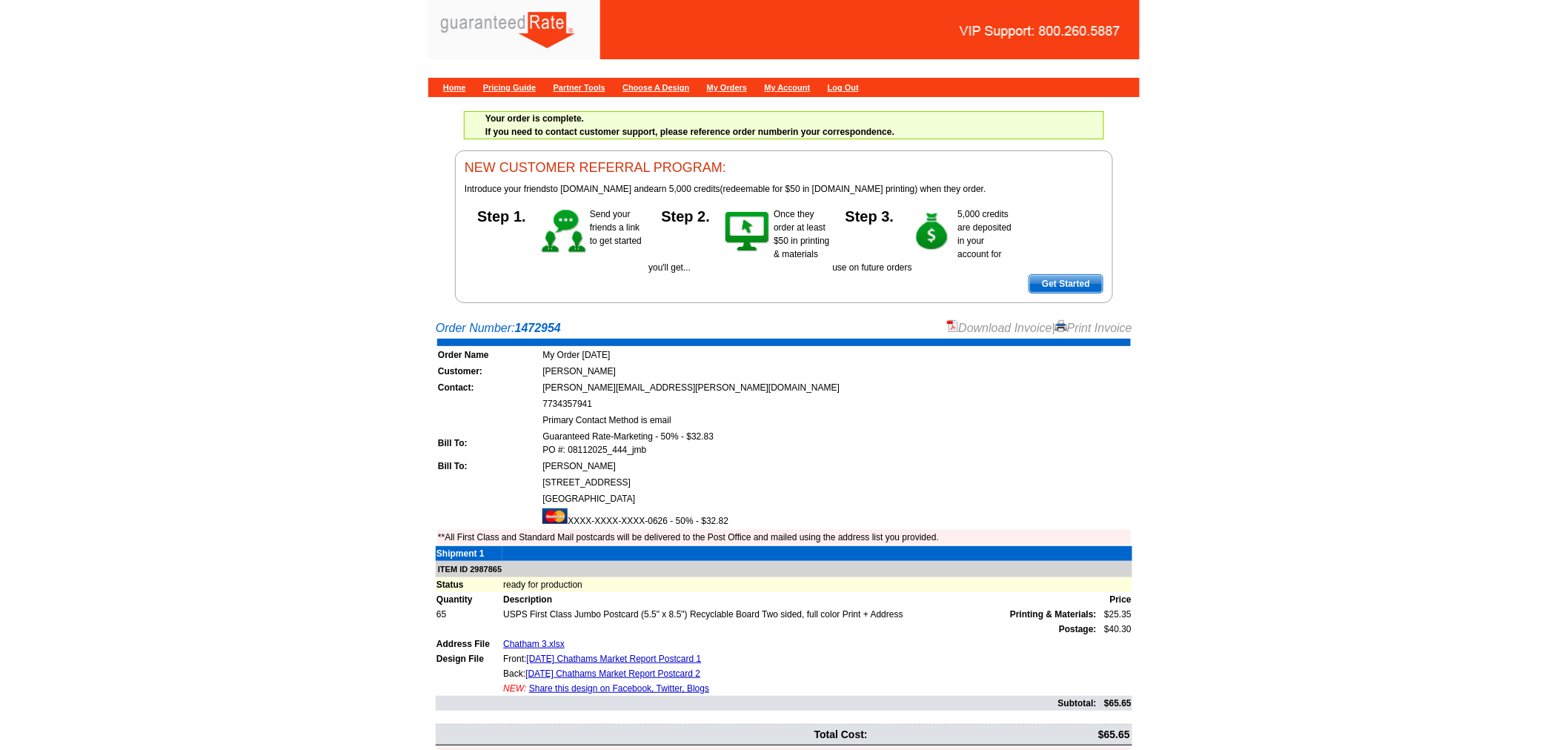
click at [1012, 327] on link "Download Invoice" at bounding box center [1000, 328] width 105 height 13
